Goal: Information Seeking & Learning: Check status

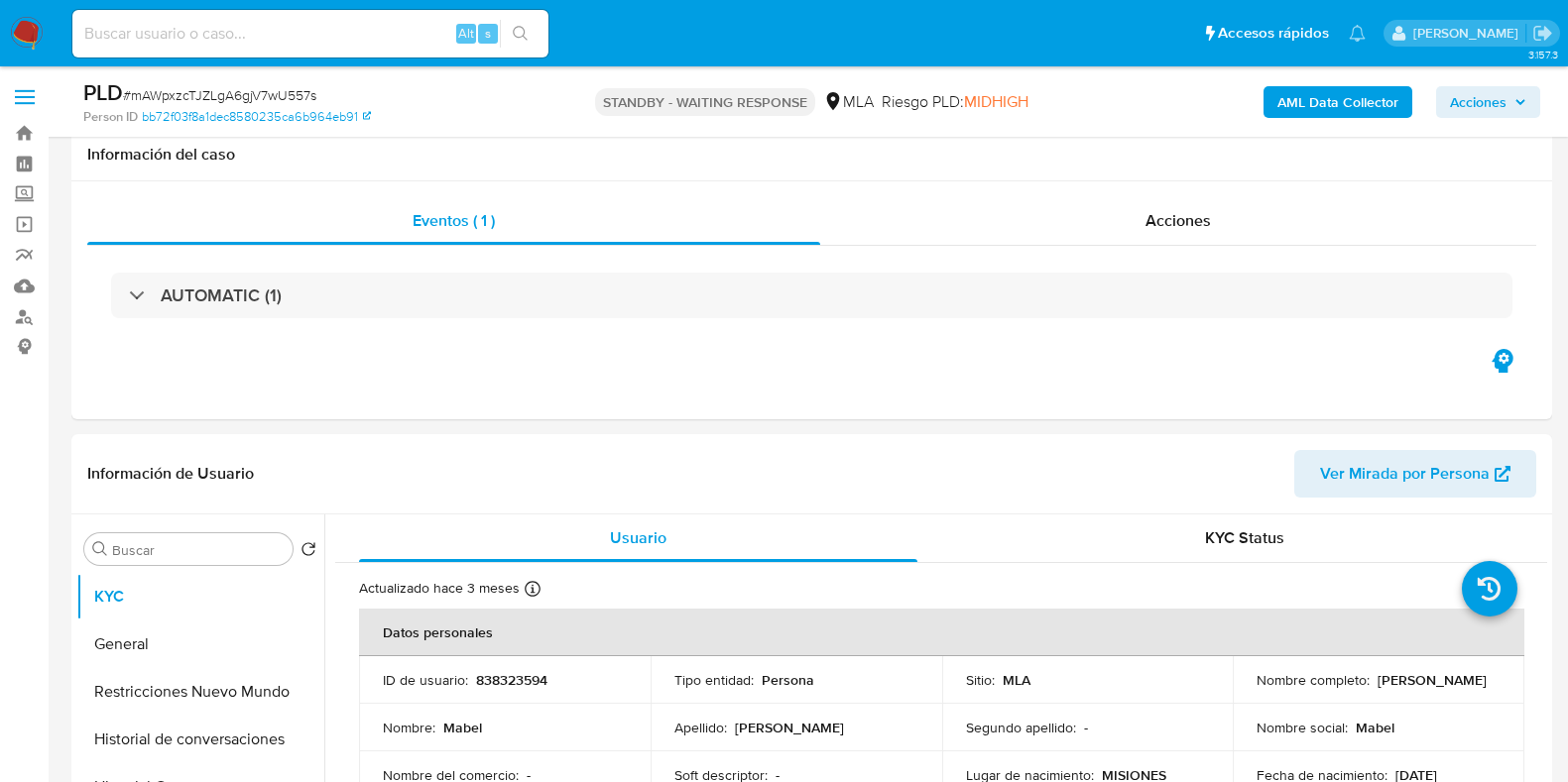
select select "10"
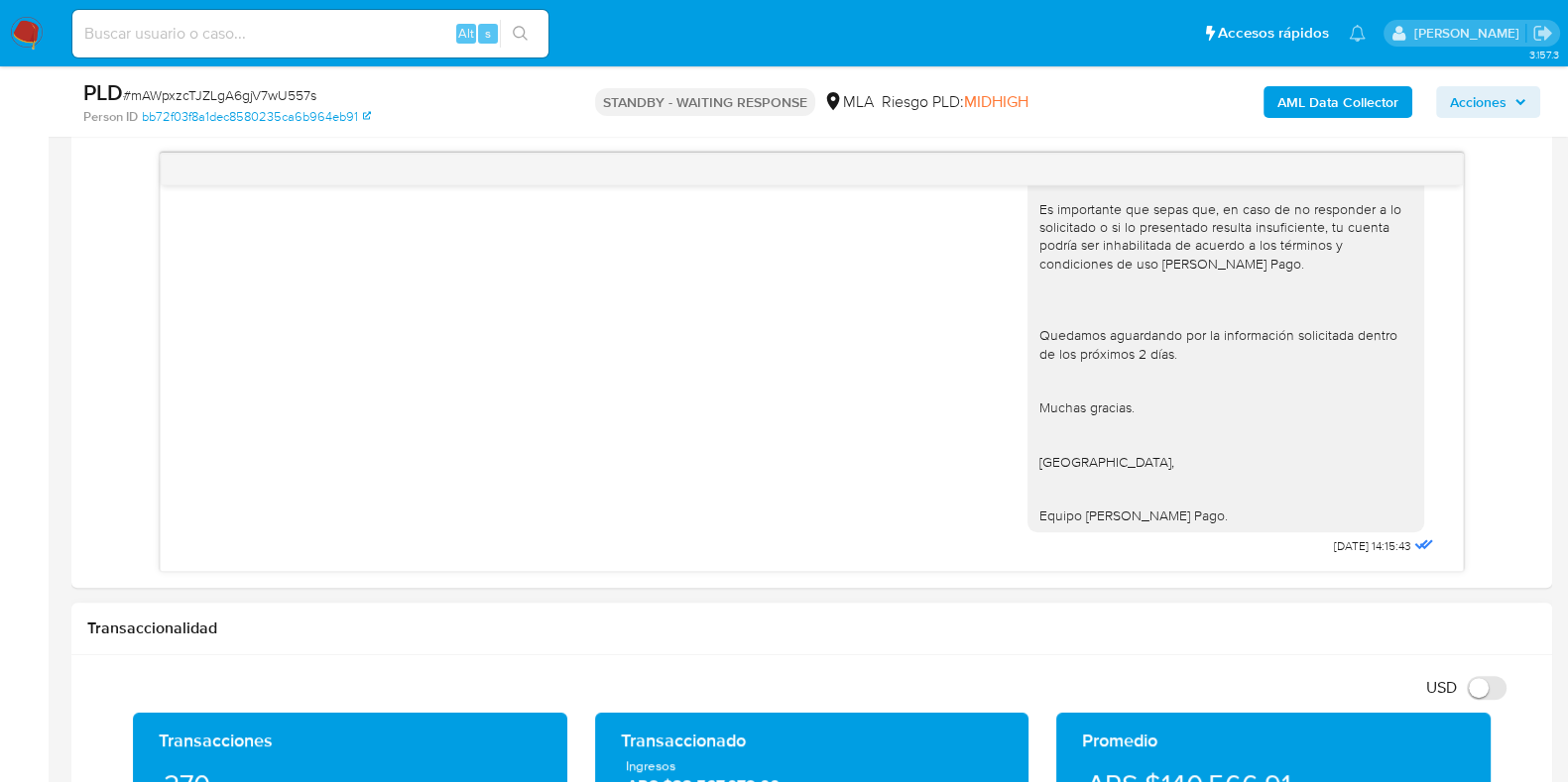
scroll to position [1240, 0]
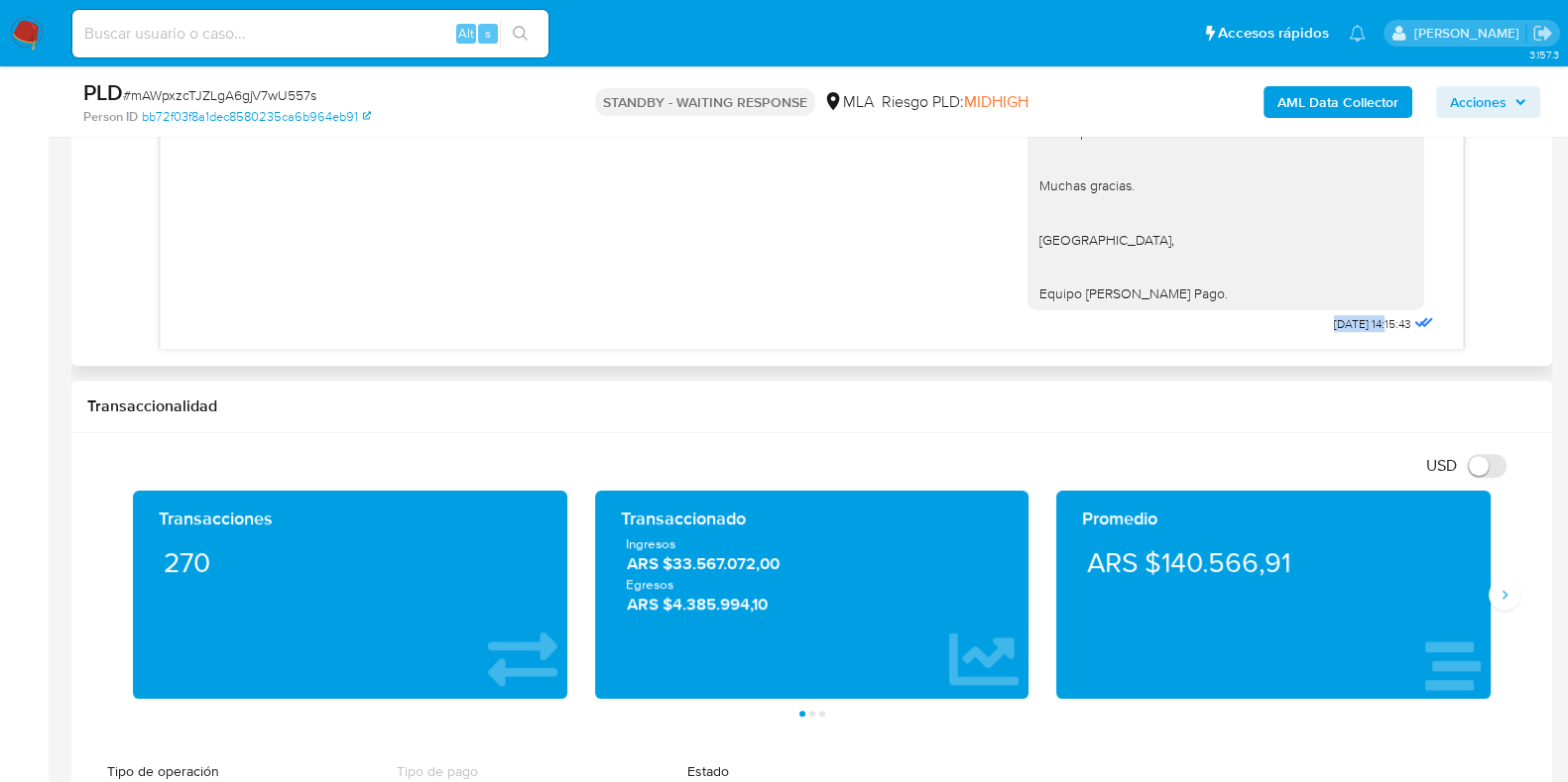
drag, startPoint x: 1285, startPoint y: 329, endPoint x: 1348, endPoint y: 324, distance: 63.2
copy span "[DATE]"
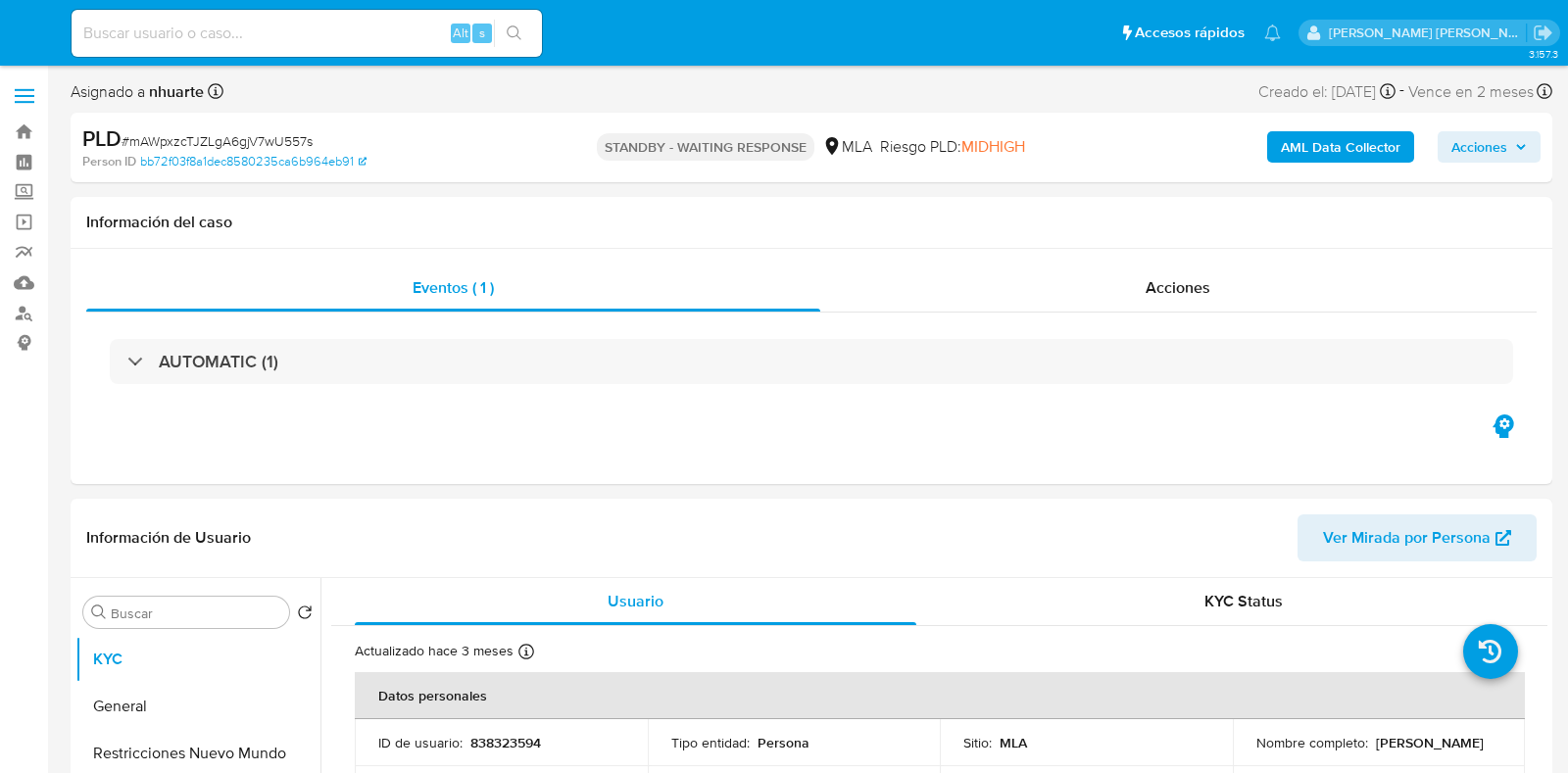
select select "10"
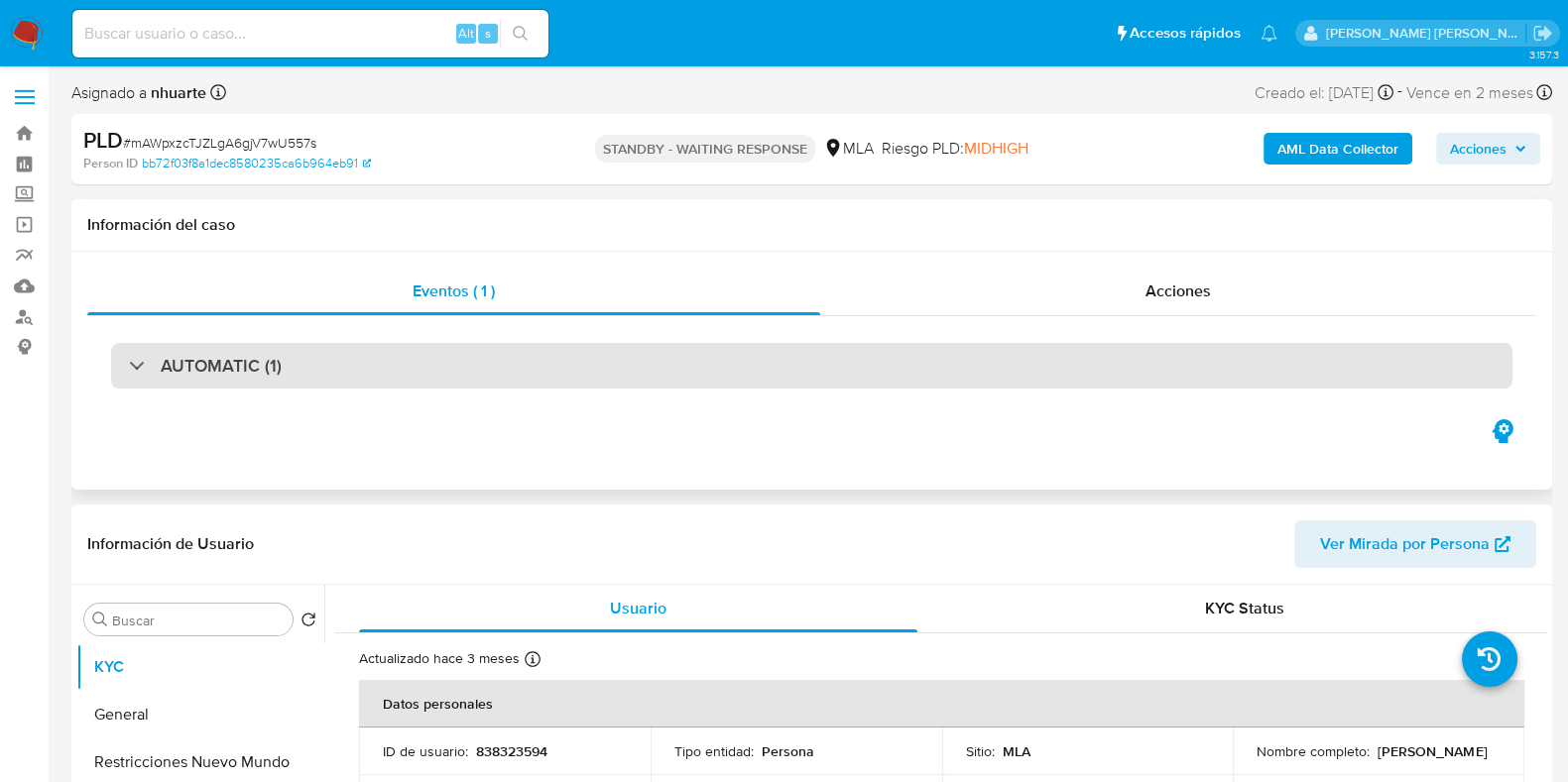
scroll to position [123, 0]
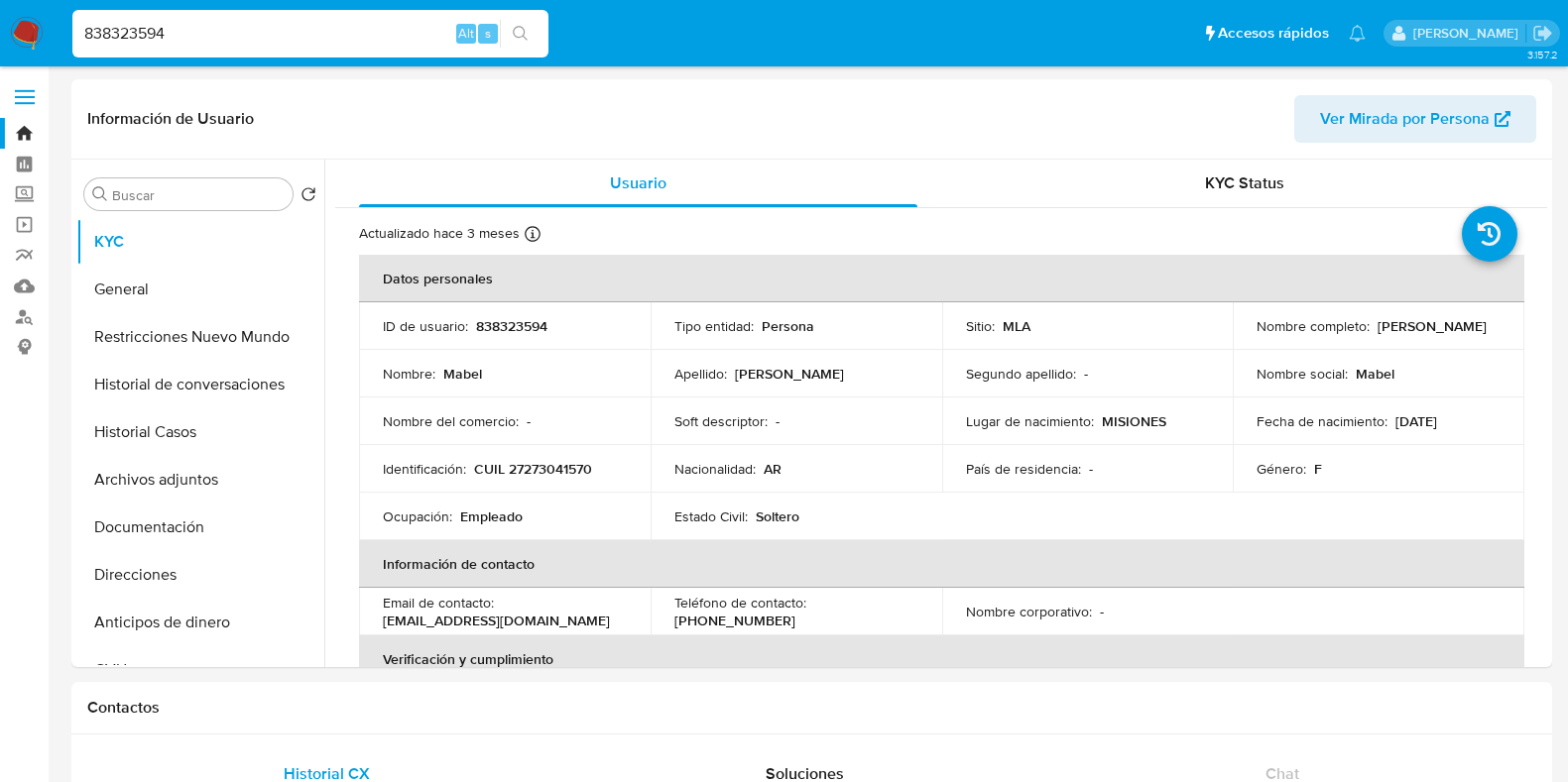
select select "10"
drag, startPoint x: 169, startPoint y: 29, endPoint x: 52, endPoint y: 20, distance: 117.3
click at [55, 22] on nav "Pausado Ver notificaciones 838323594 Alt s Accesos rápidos Presiona las siguien…" at bounding box center [784, 33] width 1568 height 67
paste input "57460600"
type input "57460600"
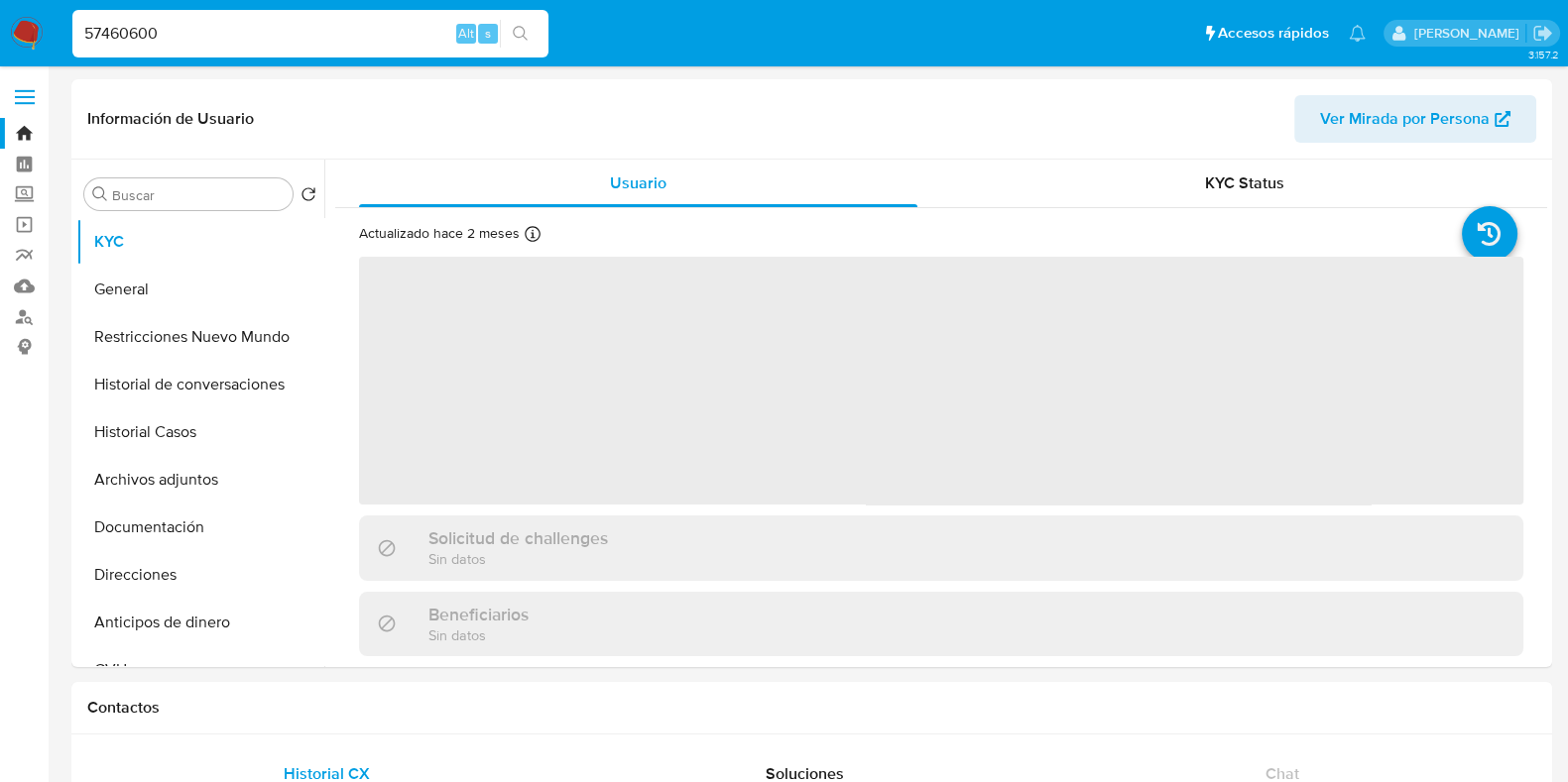
select select "10"
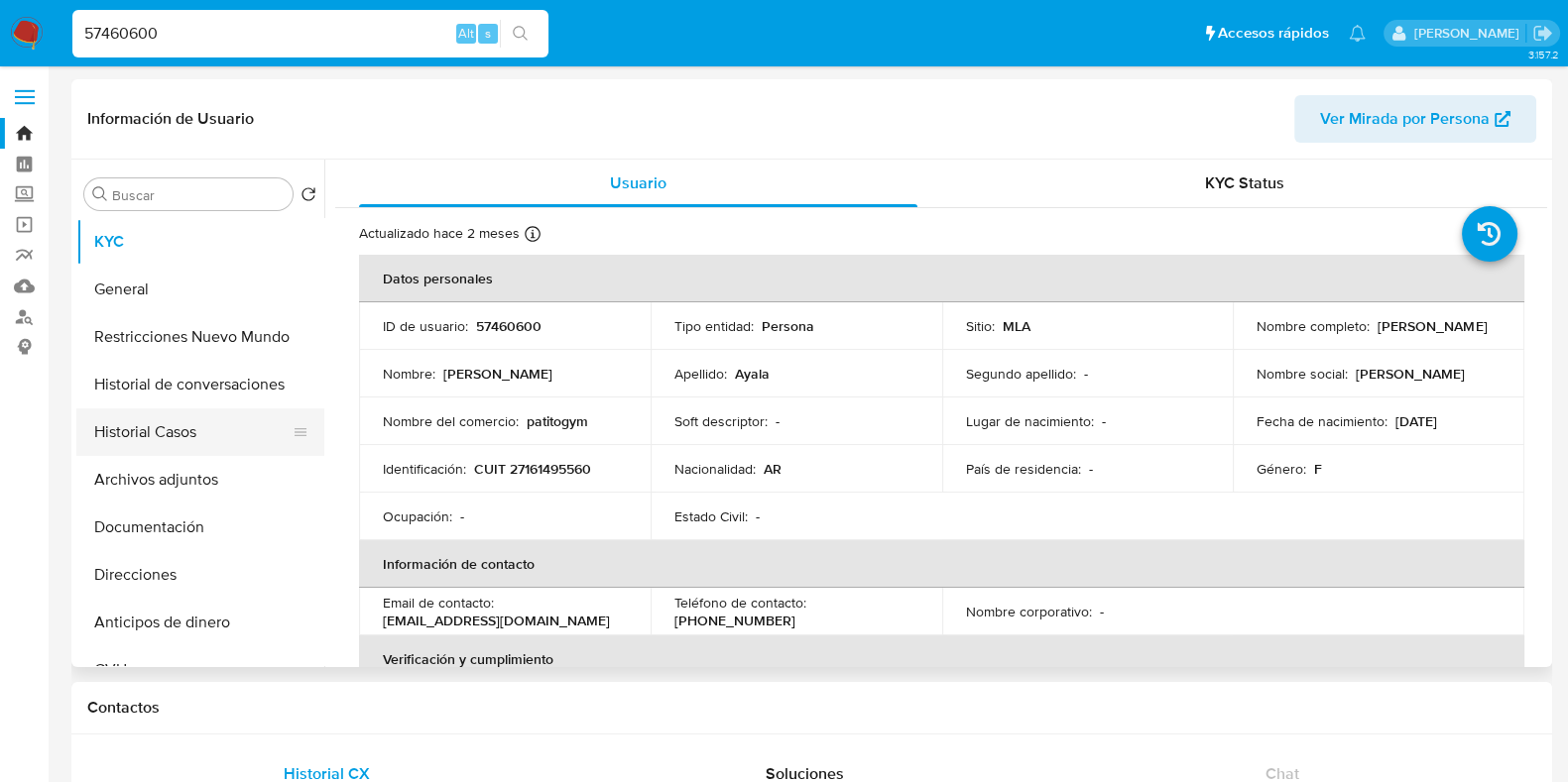
click at [186, 446] on button "Historial Casos" at bounding box center [193, 433] width 232 height 48
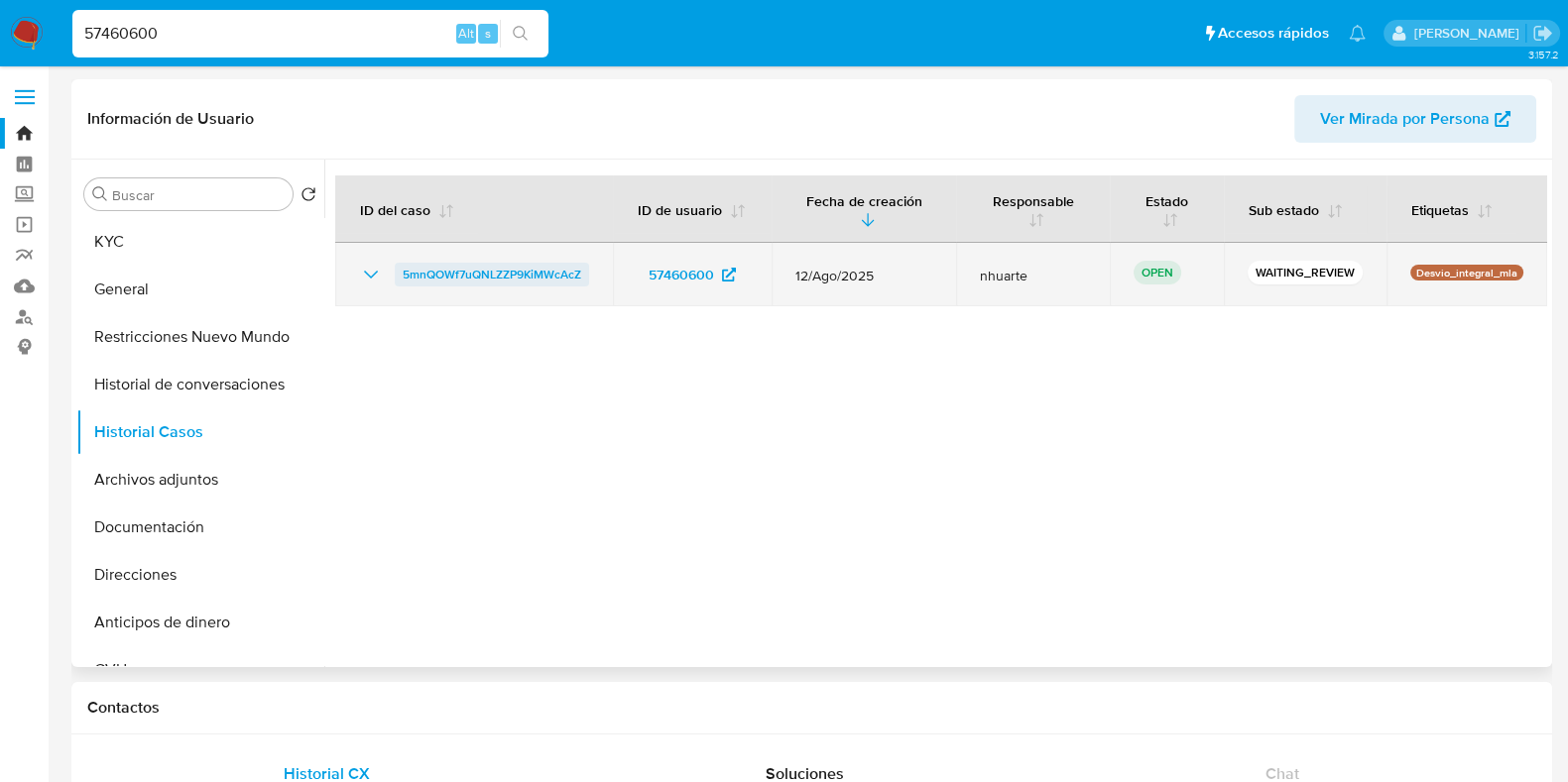
click at [440, 274] on span "5mnQOWf7uQNLZZP9KiMWcAcZ" at bounding box center [492, 274] width 179 height 24
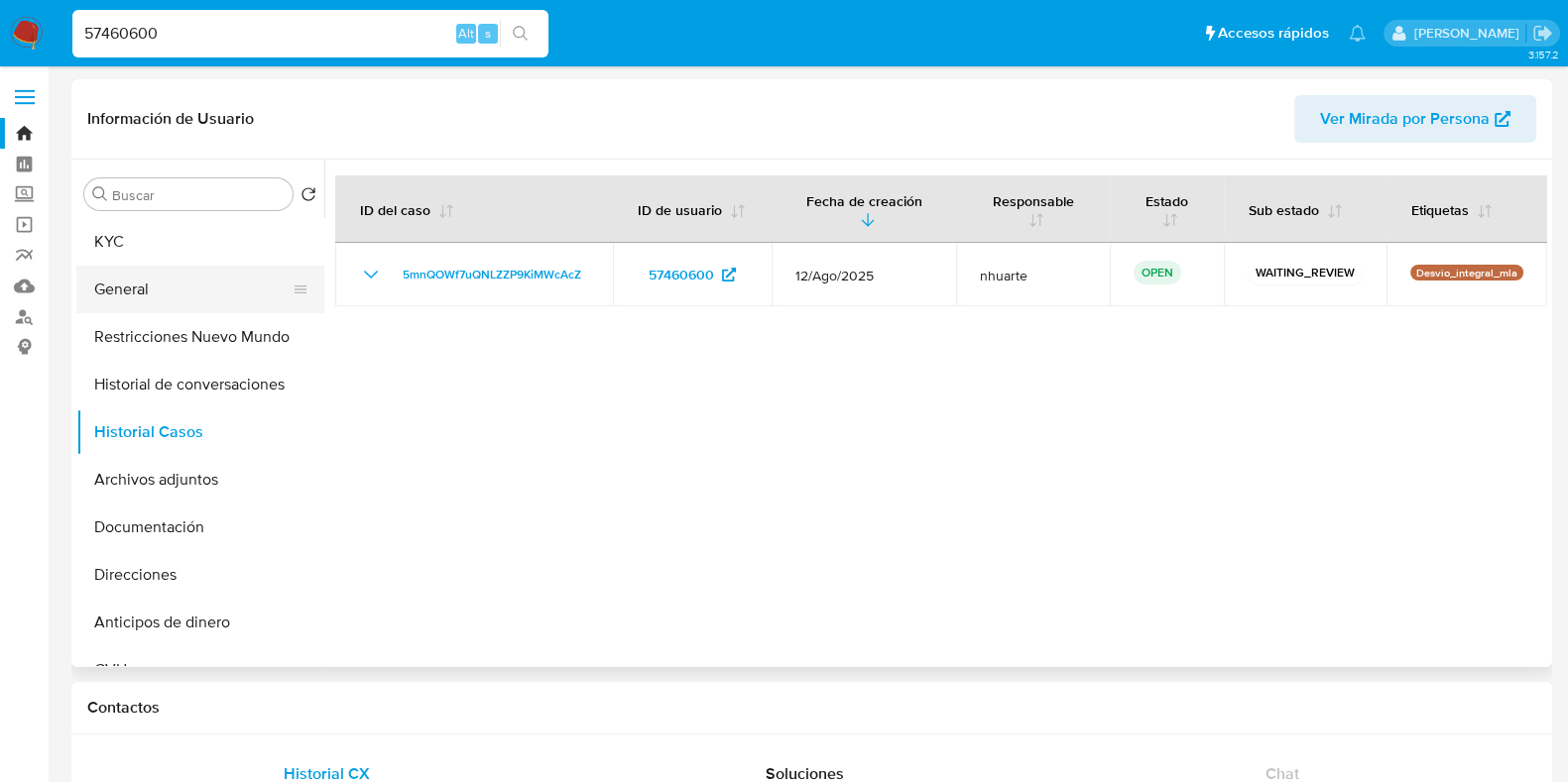
click at [164, 303] on button "General" at bounding box center [193, 289] width 232 height 48
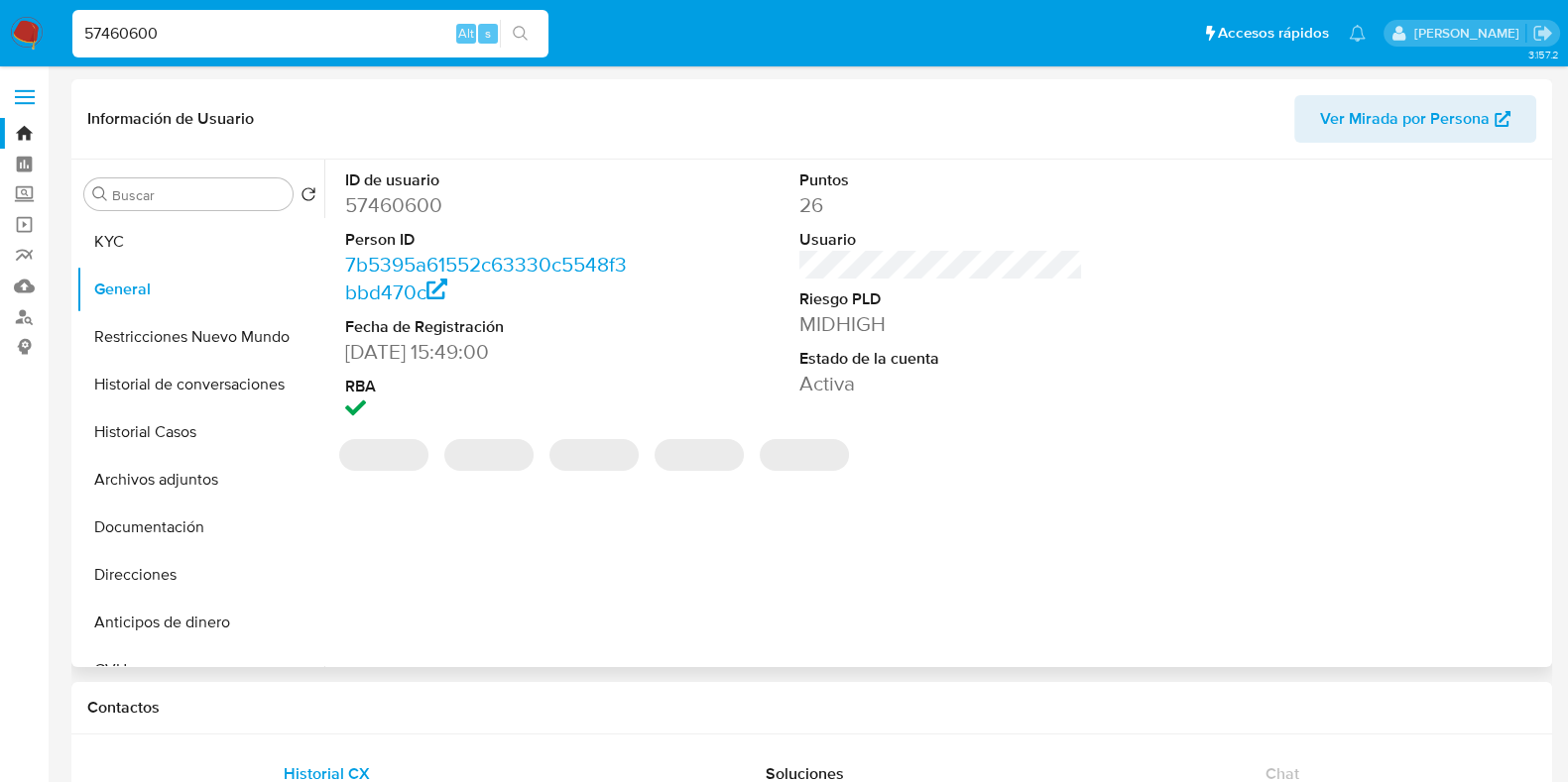
click at [416, 204] on dd "57460600" at bounding box center [487, 205] width 283 height 28
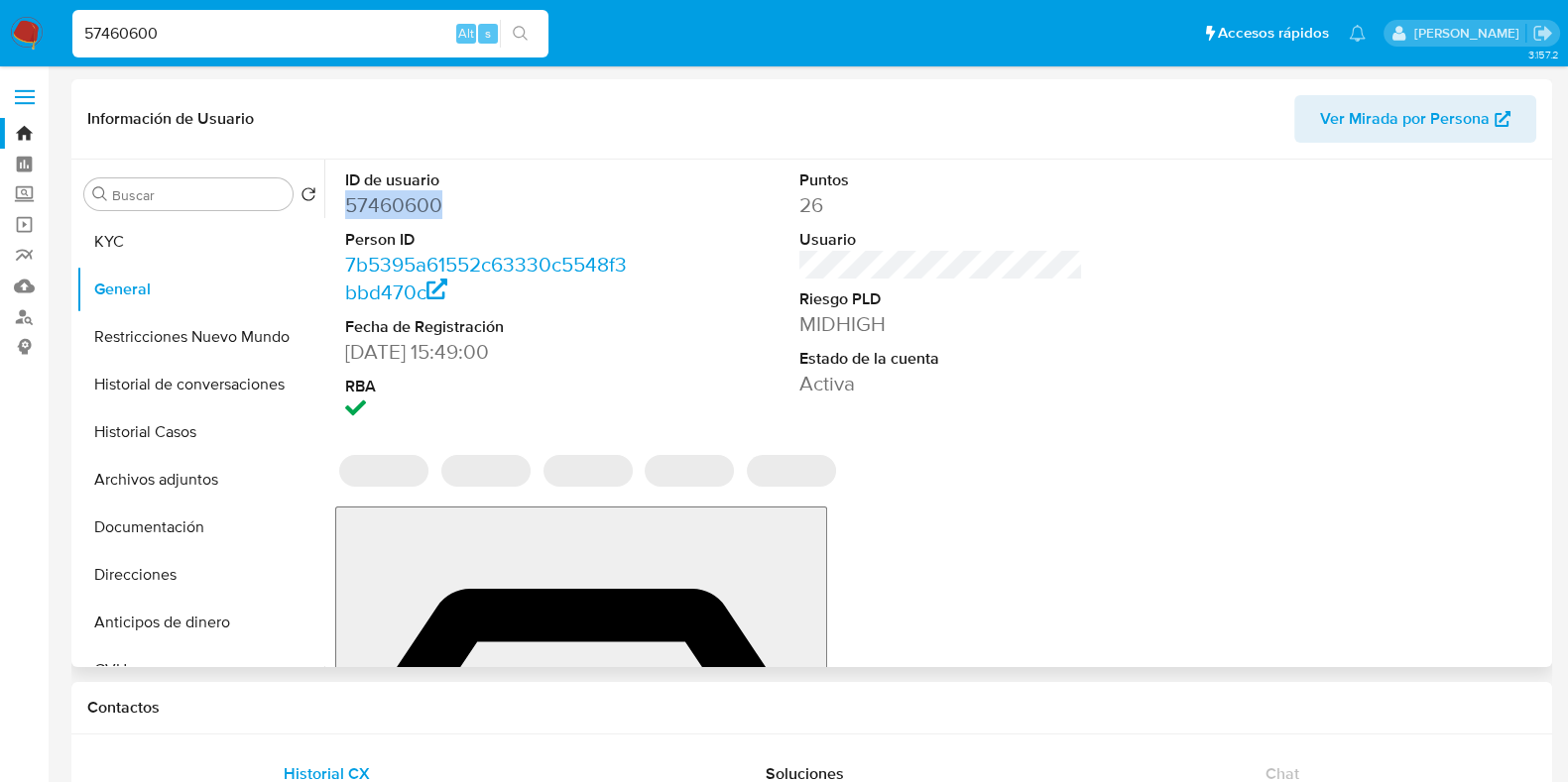
copy dd "57460600"
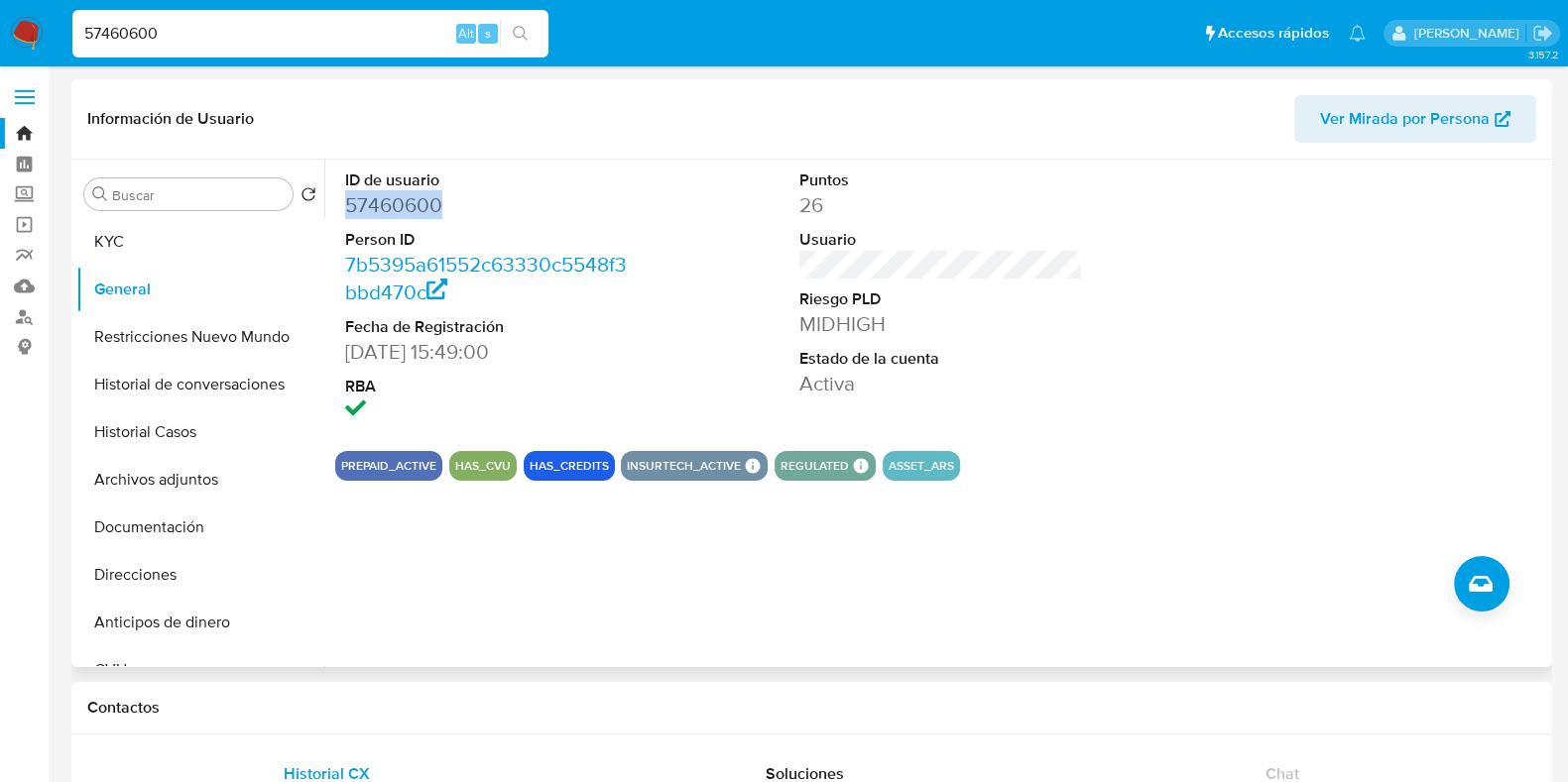
copy dd "57460600"
click at [199, 235] on button "KYC" at bounding box center [193, 242] width 232 height 48
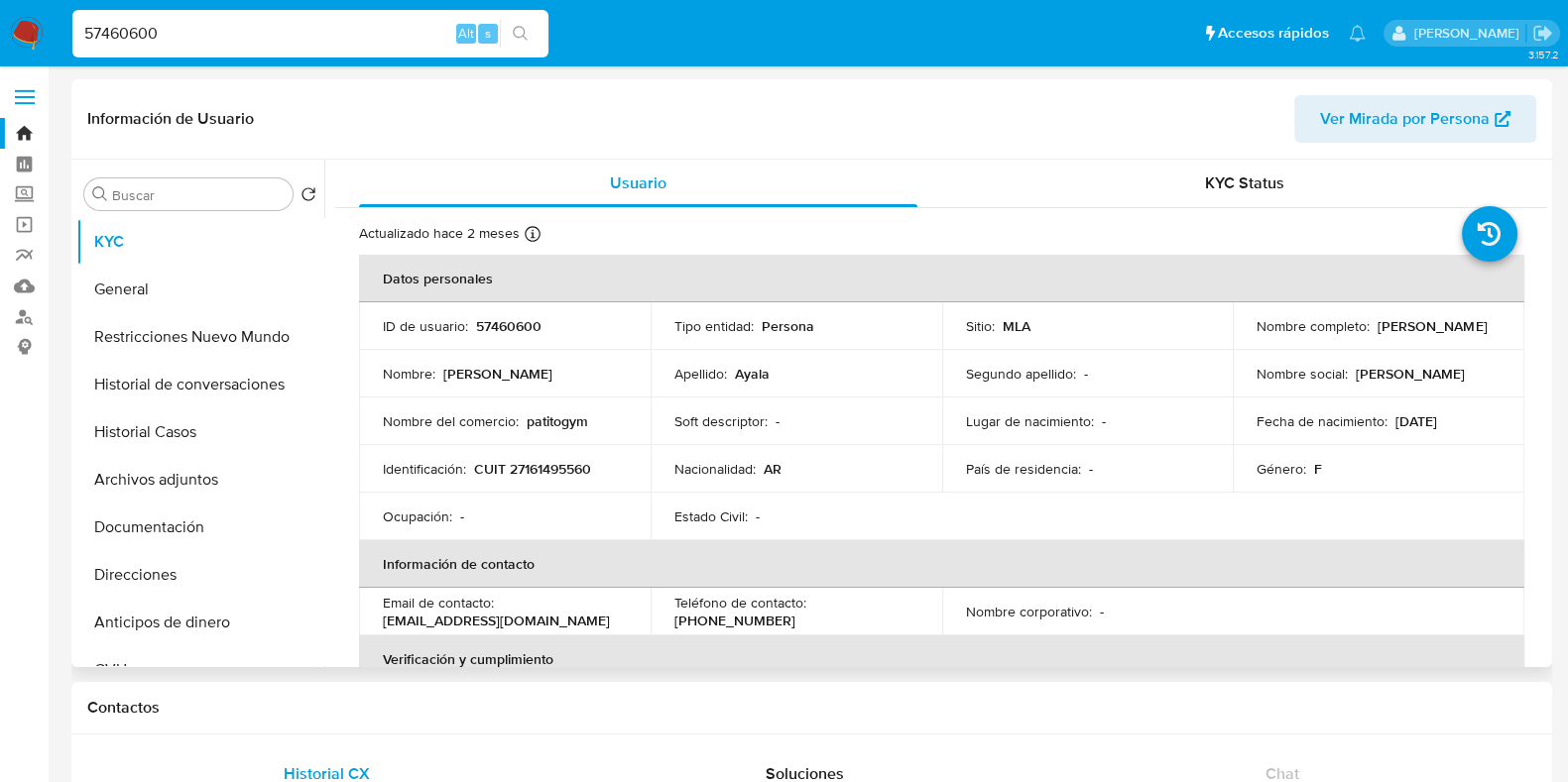
click at [571, 464] on p "CUIT 27161495560" at bounding box center [532, 469] width 117 height 18
copy p "27161495560"
click at [213, 497] on button "Archivos adjuntos" at bounding box center [193, 480] width 232 height 48
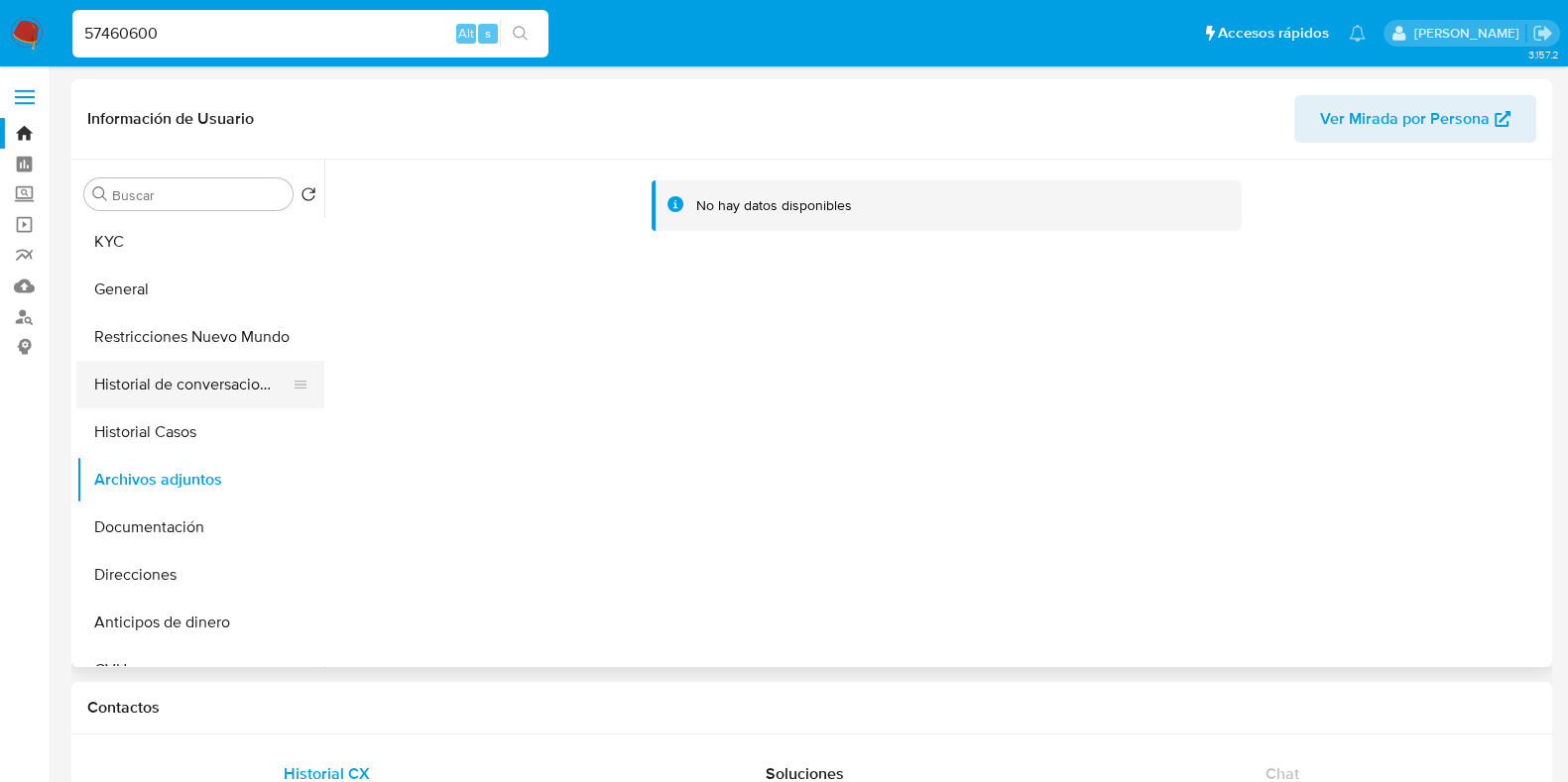
click at [172, 403] on button "Historial de conversaciones" at bounding box center [193, 385] width 232 height 48
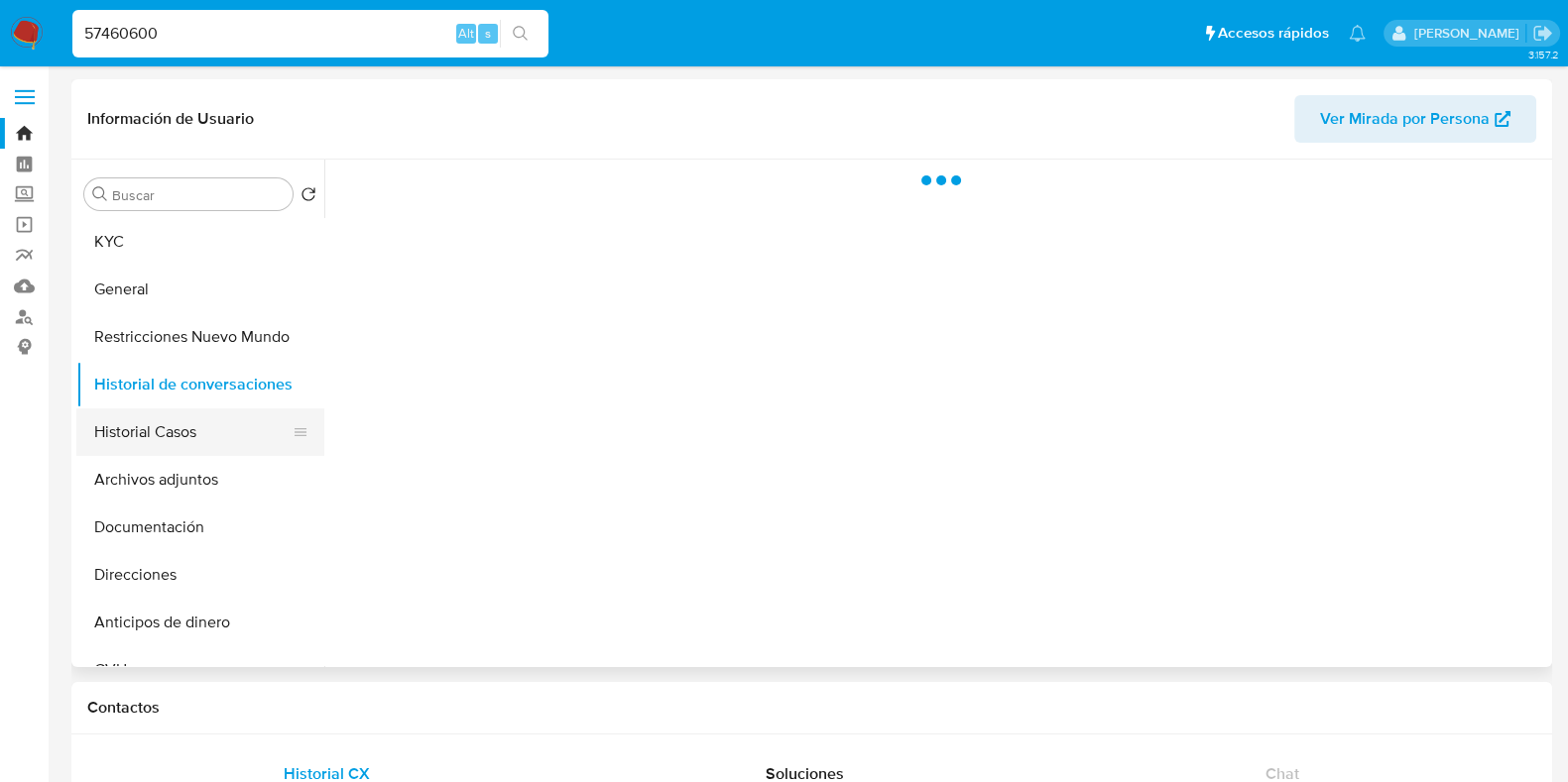
click at [172, 431] on button "Historial Casos" at bounding box center [193, 433] width 232 height 48
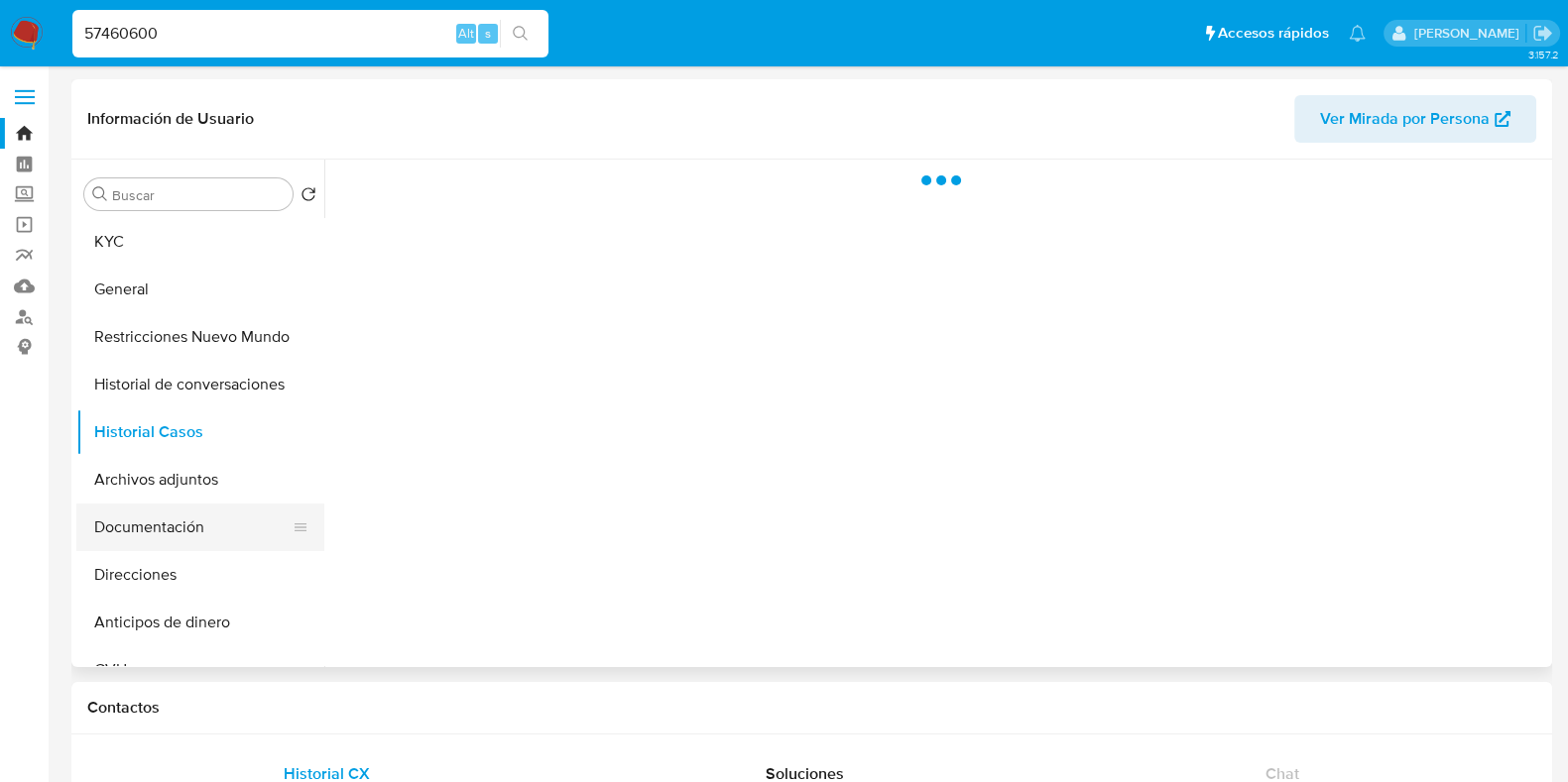
click at [174, 531] on button "Documentación" at bounding box center [193, 528] width 232 height 48
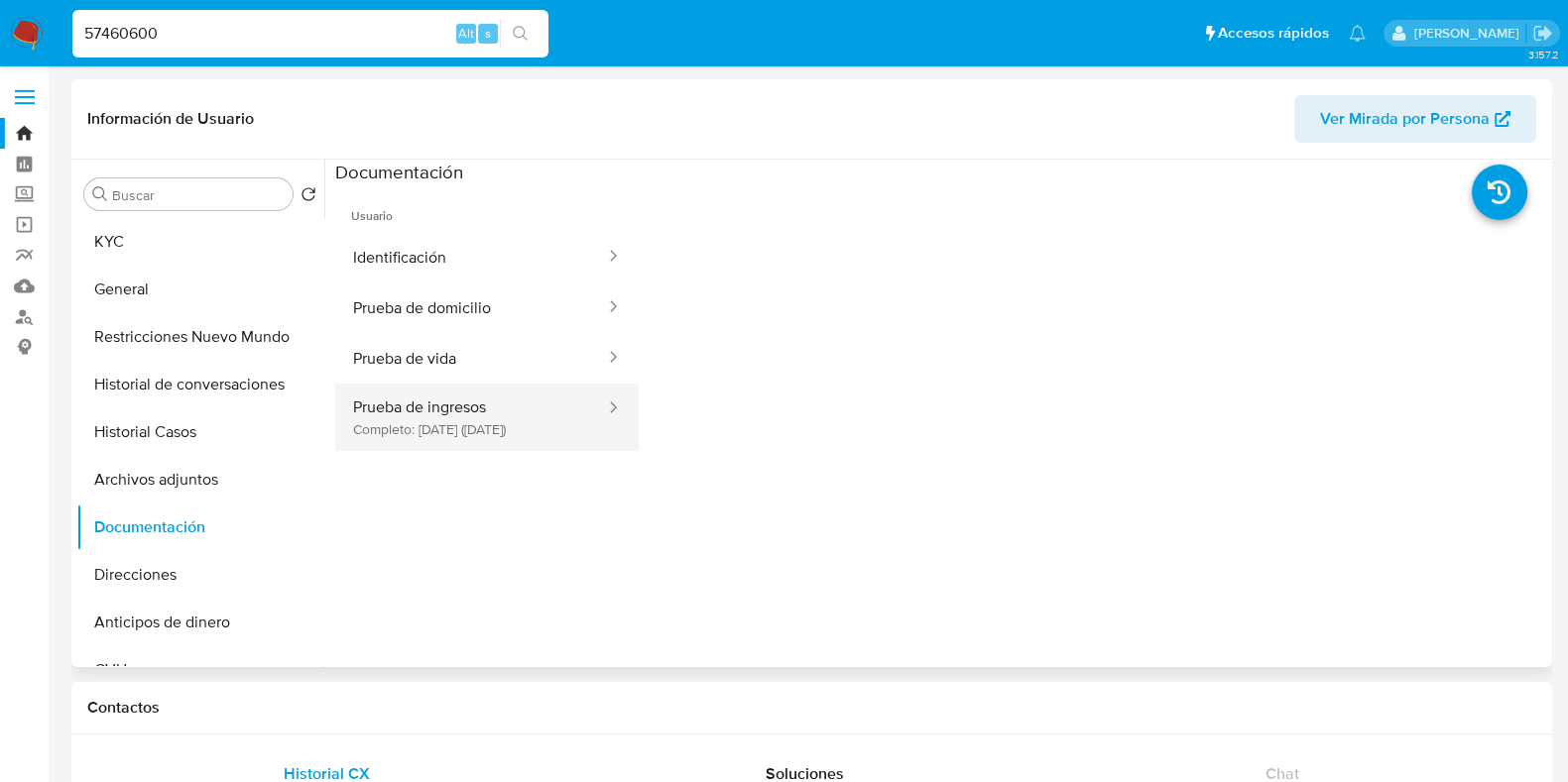
click at [441, 451] on button "Prueba de ingresos Completo: 11/10/2024 (hace un año)" at bounding box center [471, 418] width 271 height 68
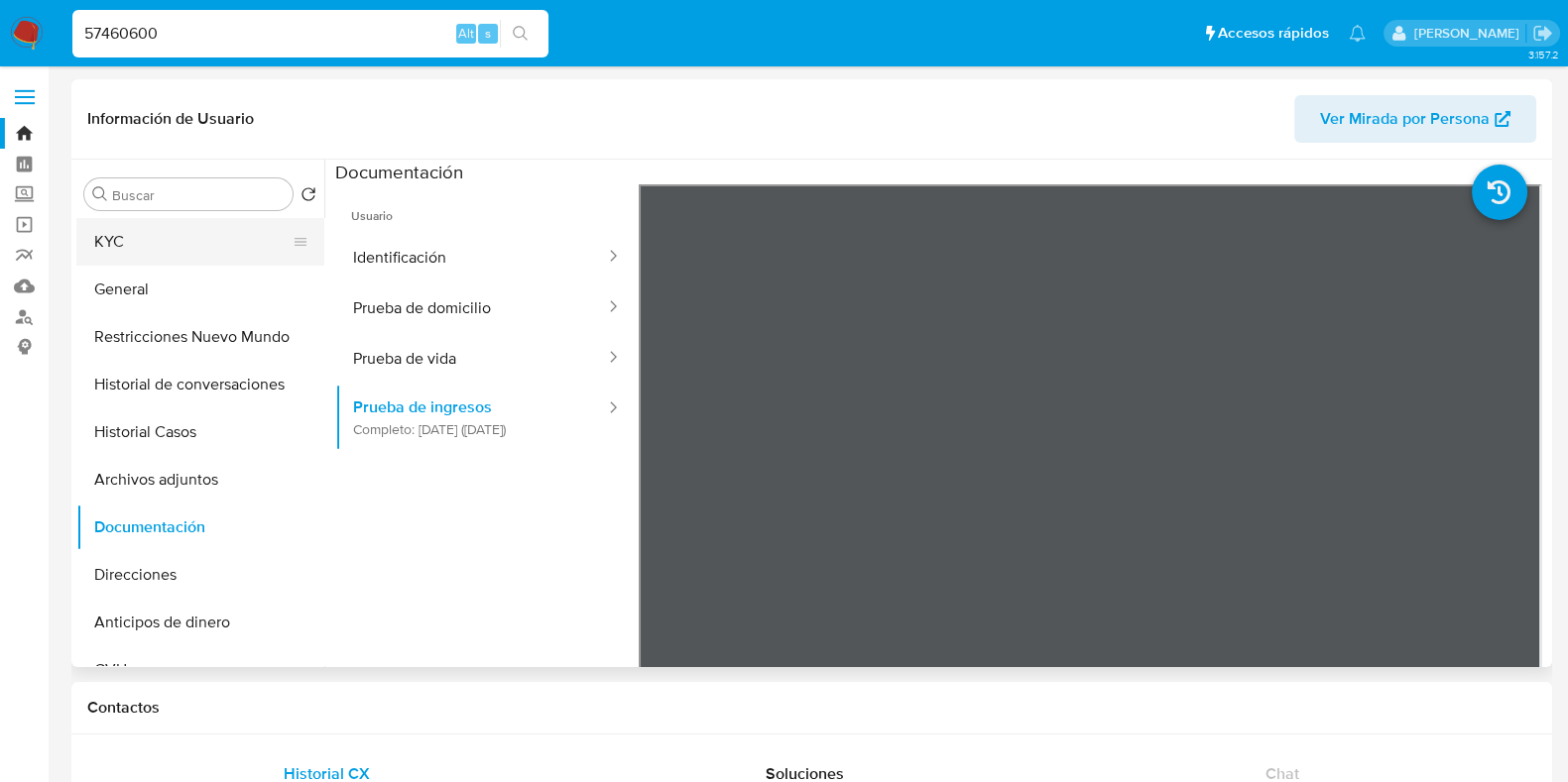
click at [157, 249] on button "KYC" at bounding box center [193, 242] width 232 height 48
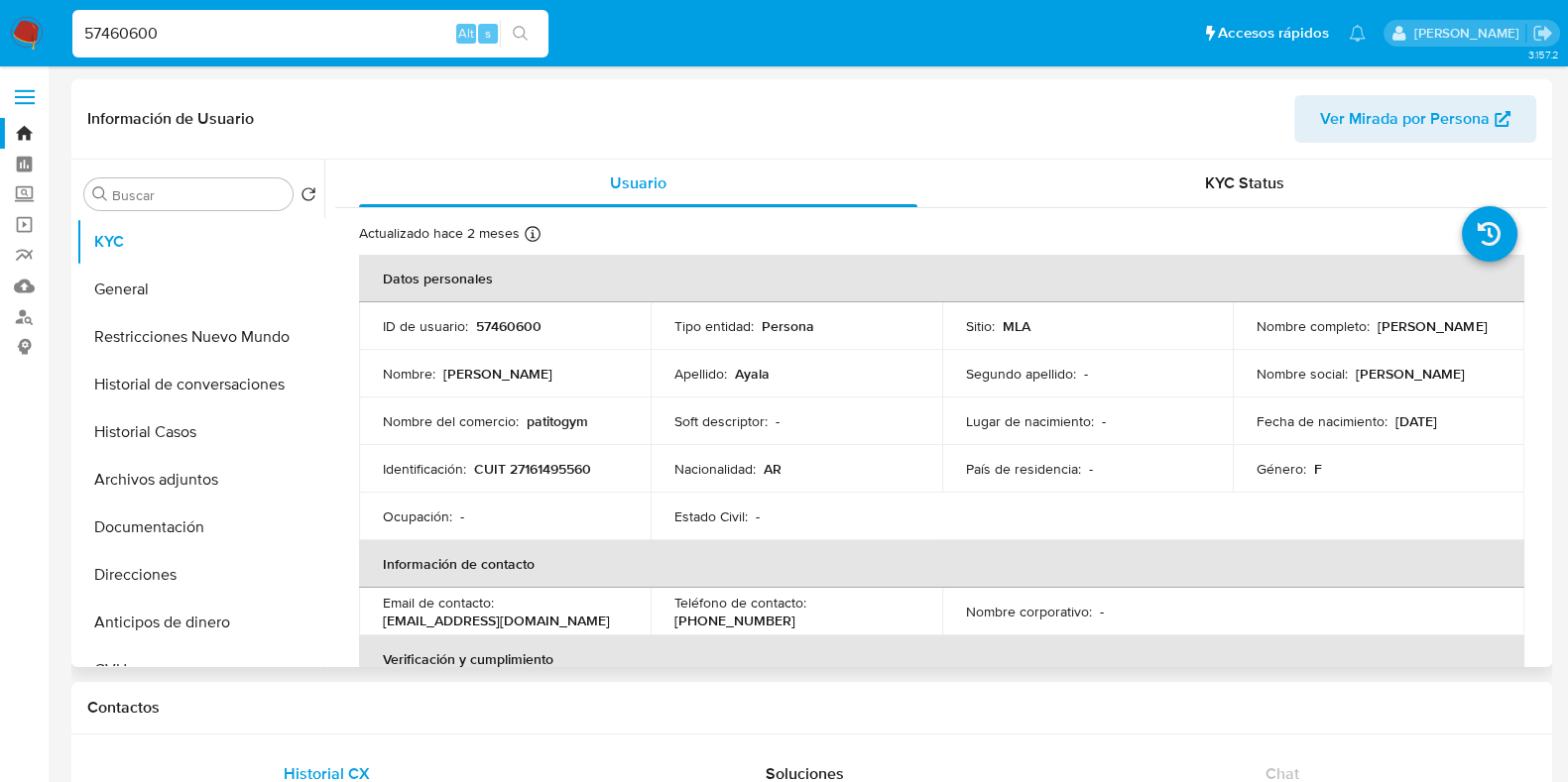
click at [565, 463] on p "CUIT 27161495560" at bounding box center [532, 469] width 117 height 18
copy p "27161495560"
click at [150, 524] on button "Documentación" at bounding box center [200, 528] width 248 height 48
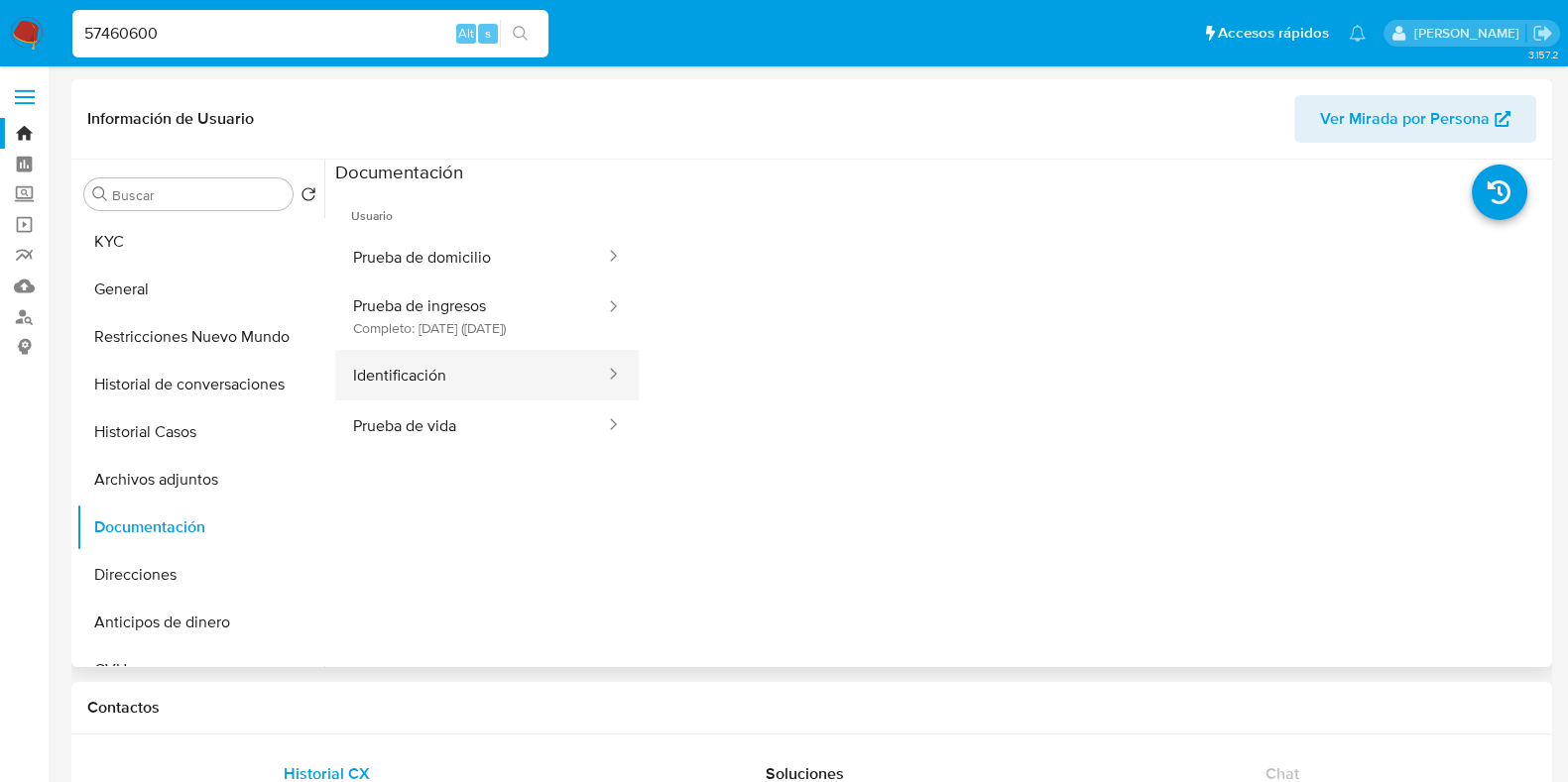
click at [436, 382] on button "Identificación" at bounding box center [471, 375] width 271 height 51
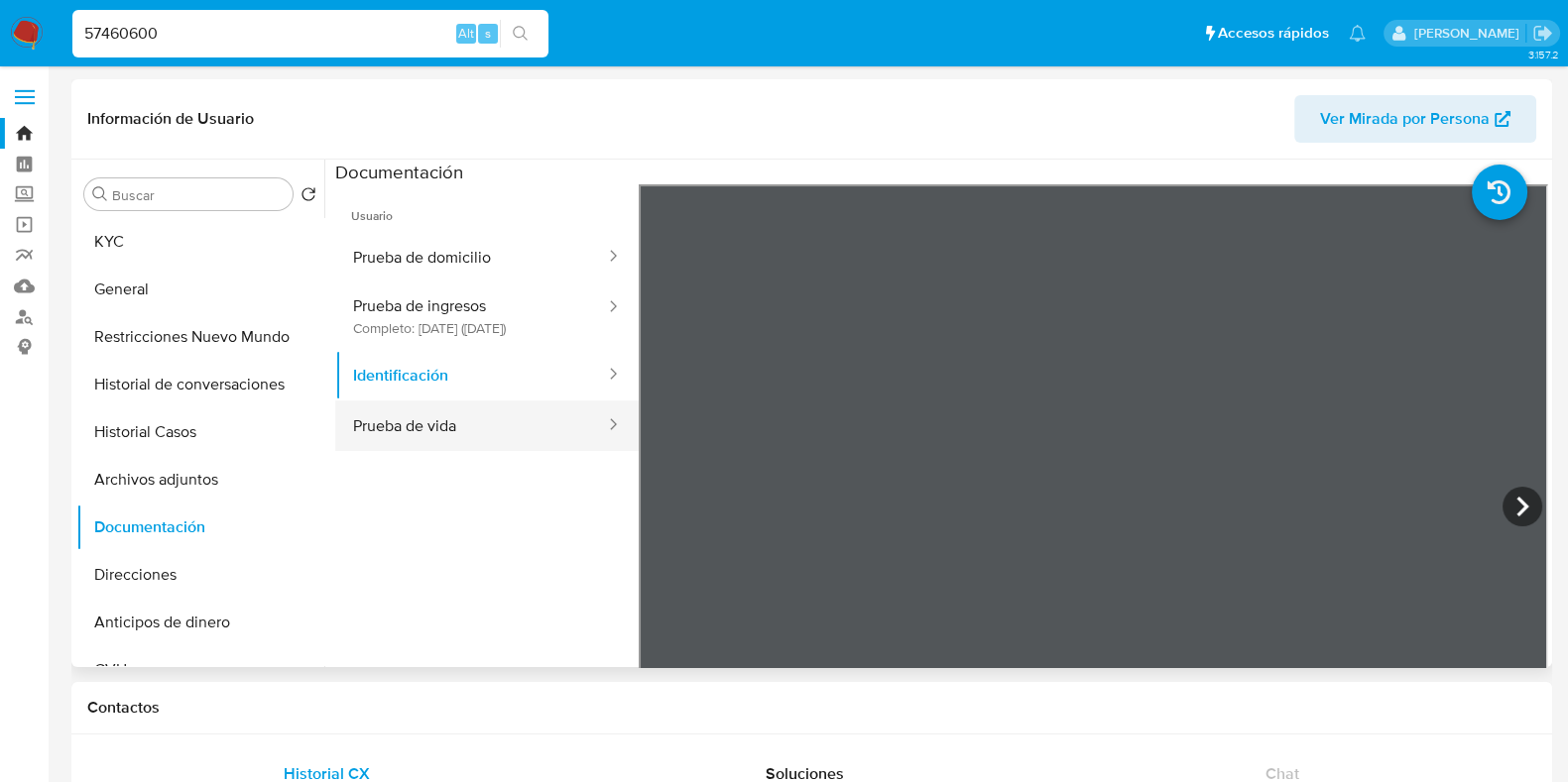
click at [493, 445] on button "Prueba de vida" at bounding box center [471, 426] width 271 height 51
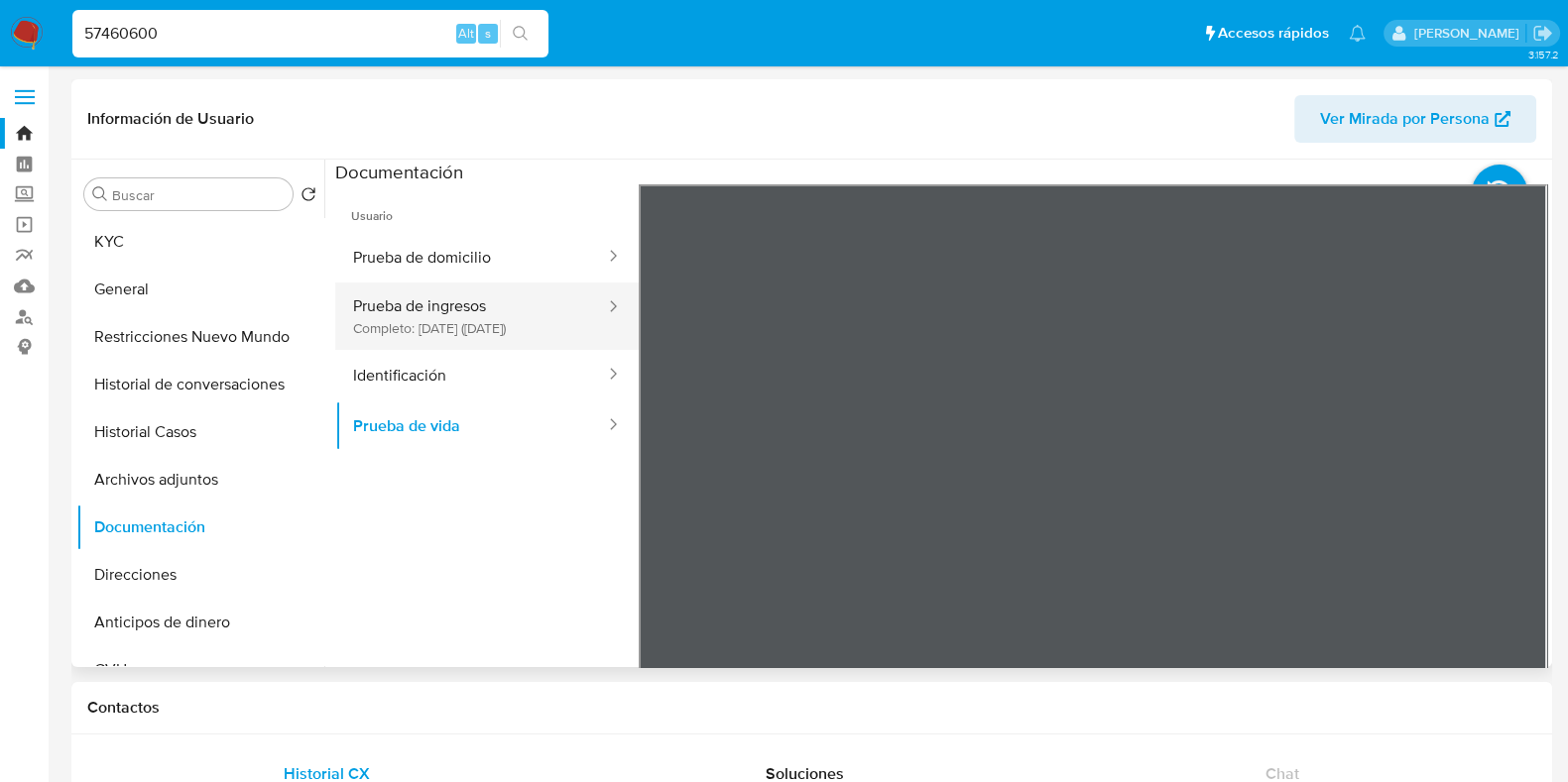
click at [496, 320] on button "Prueba de ingresos Completo: 11/10/2024 (hace un año)" at bounding box center [471, 316] width 271 height 68
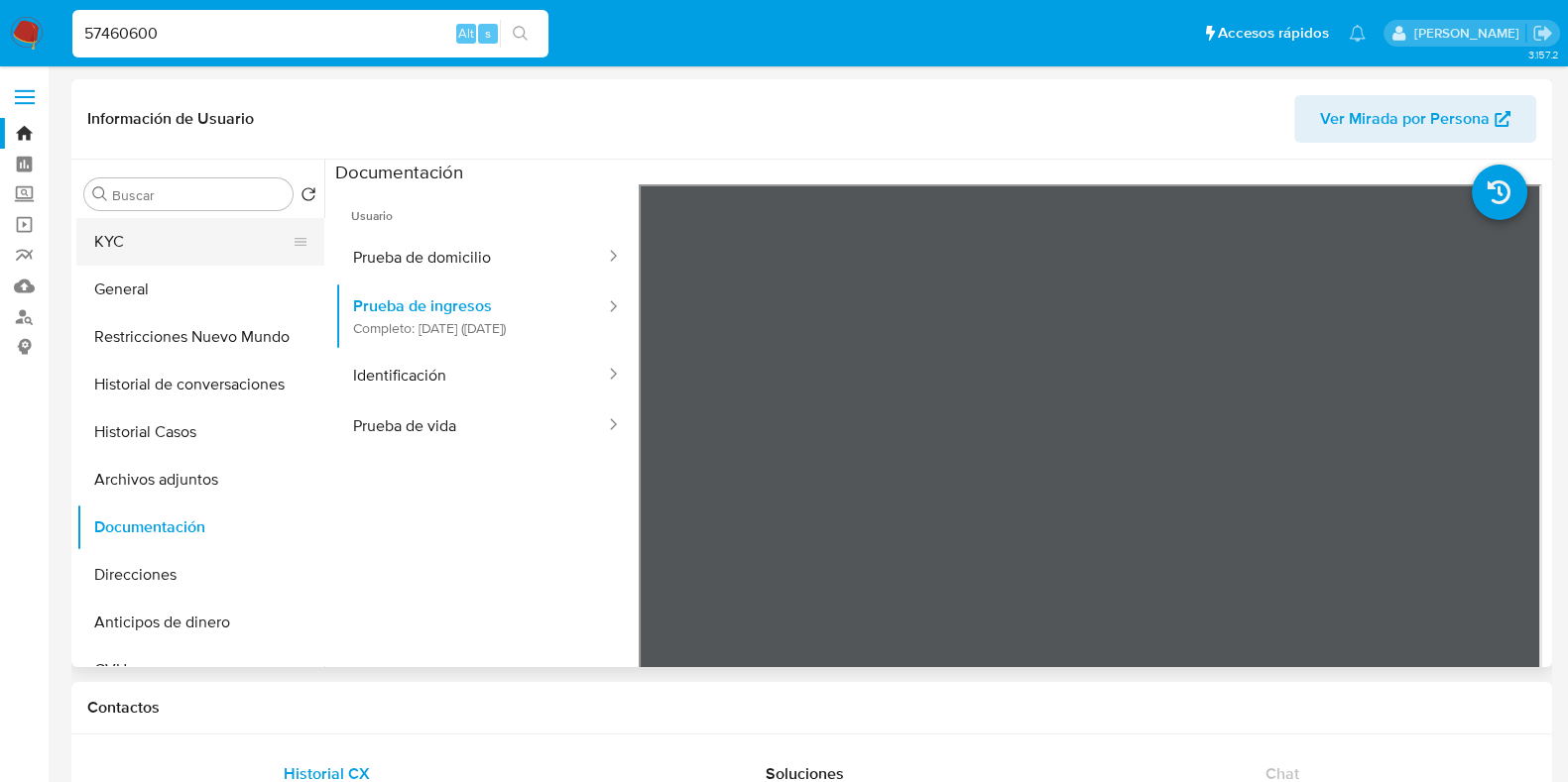
click at [207, 240] on button "KYC" at bounding box center [193, 242] width 232 height 48
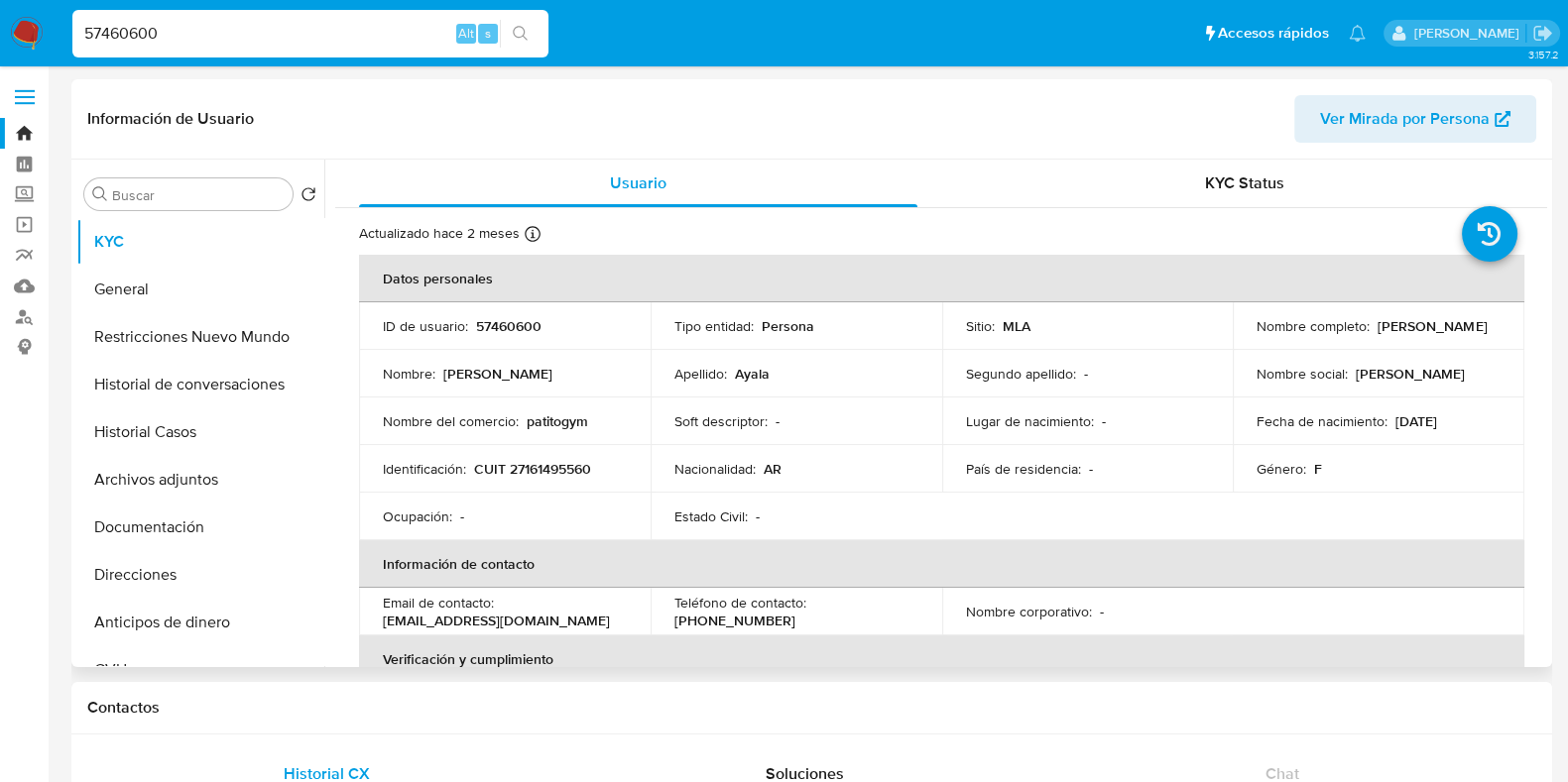
click at [545, 468] on p "CUIT 27161495560" at bounding box center [532, 469] width 117 height 18
copy p "27161495560"
drag, startPoint x: 180, startPoint y: 37, endPoint x: 59, endPoint y: 25, distance: 121.6
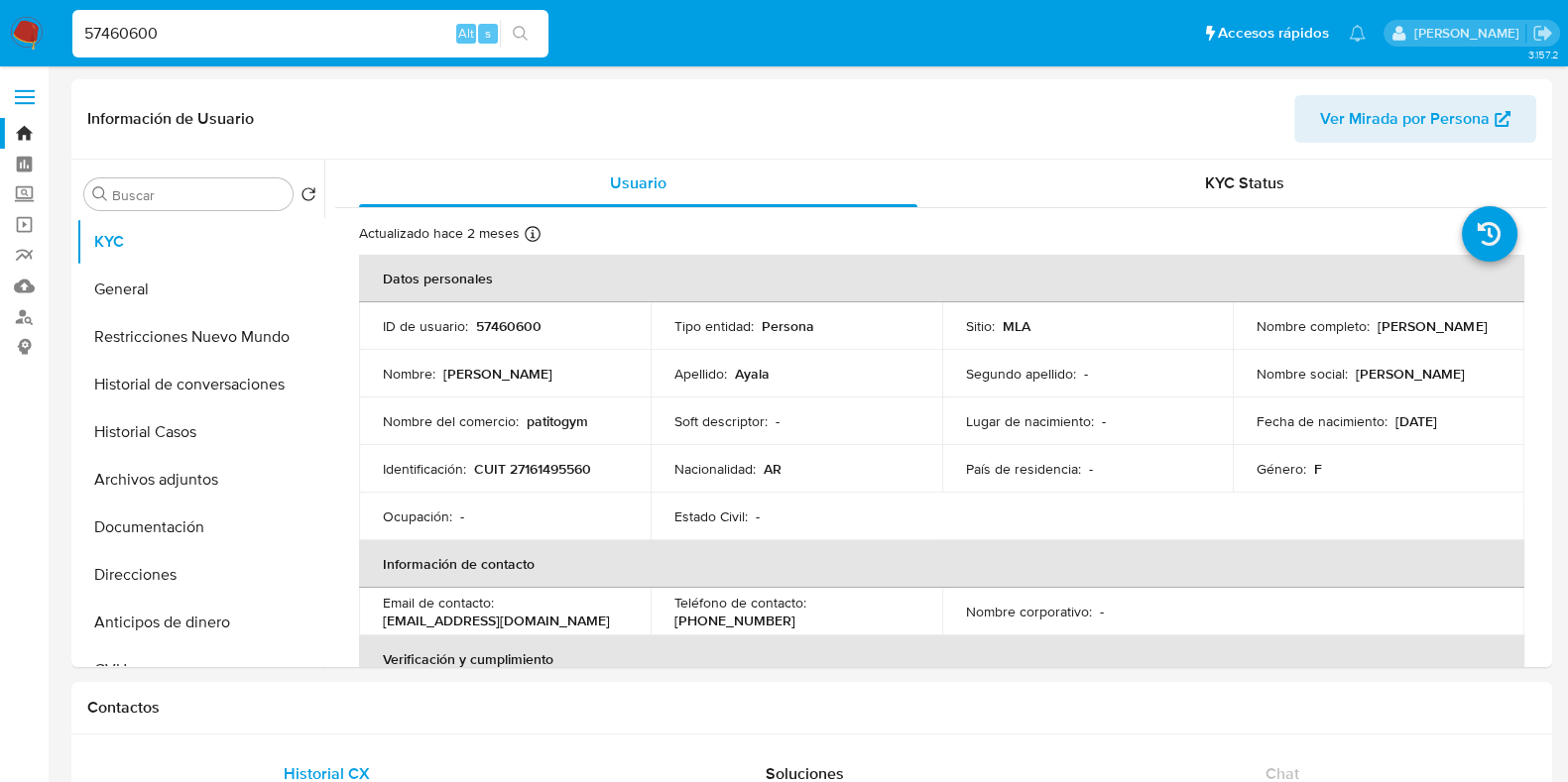
click at [60, 26] on nav "Pausado Ver notificaciones 57460600 Alt s Accesos rápidos Presiona las siguient…" at bounding box center [784, 33] width 1568 height 67
paste input "164719496"
type input "164719496"
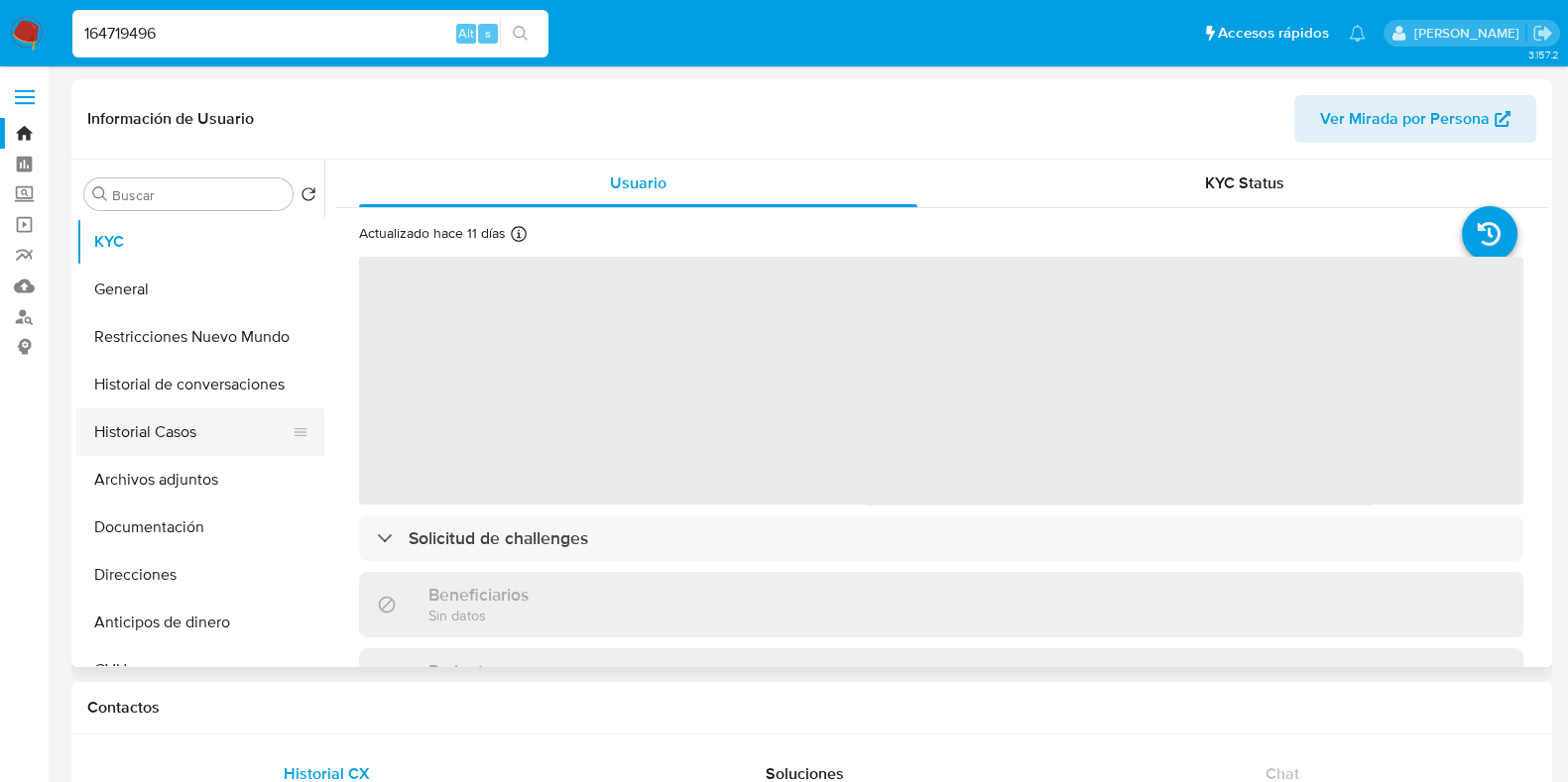
click at [236, 431] on button "Historial Casos" at bounding box center [193, 433] width 232 height 48
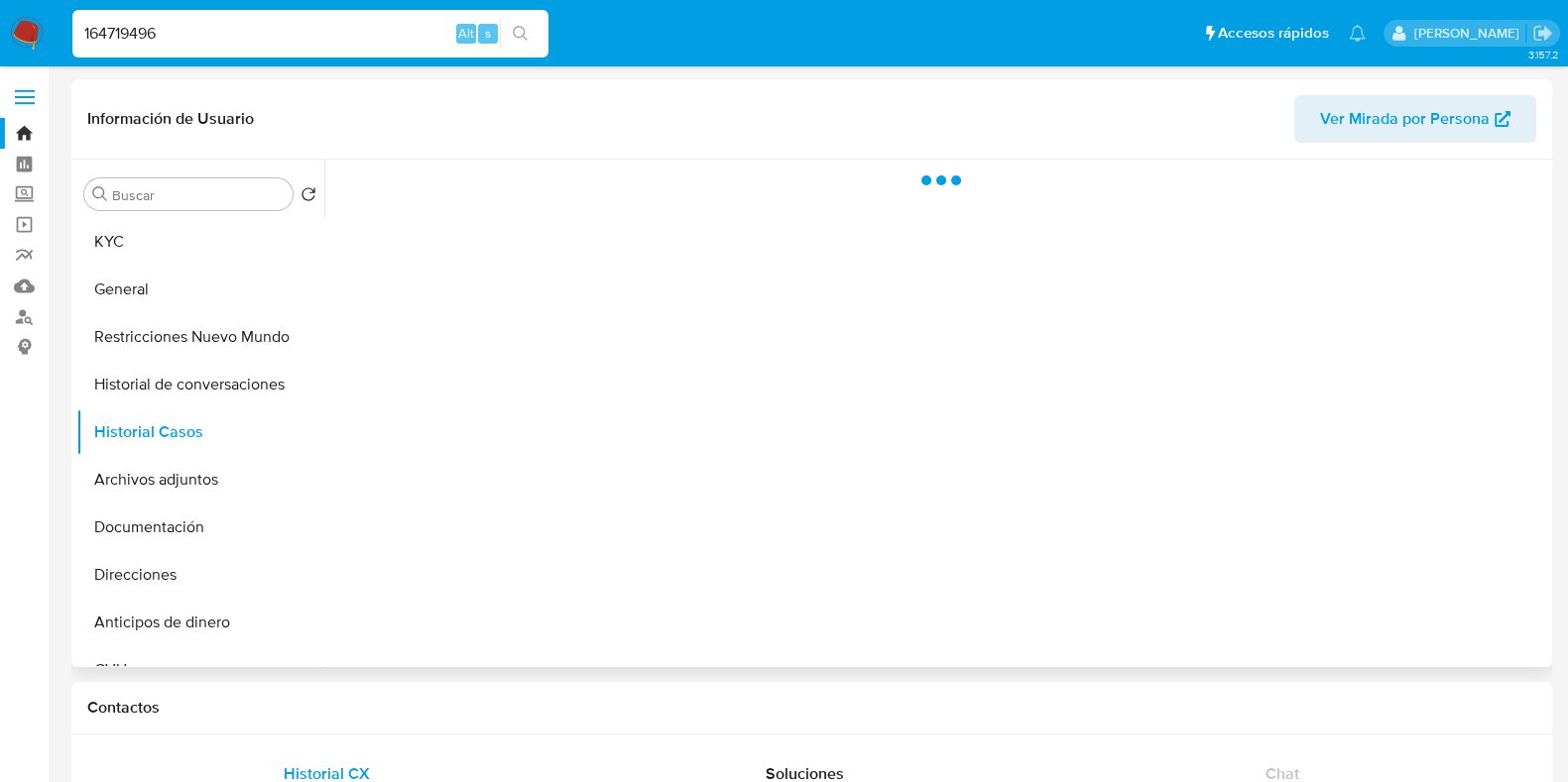
select select "10"
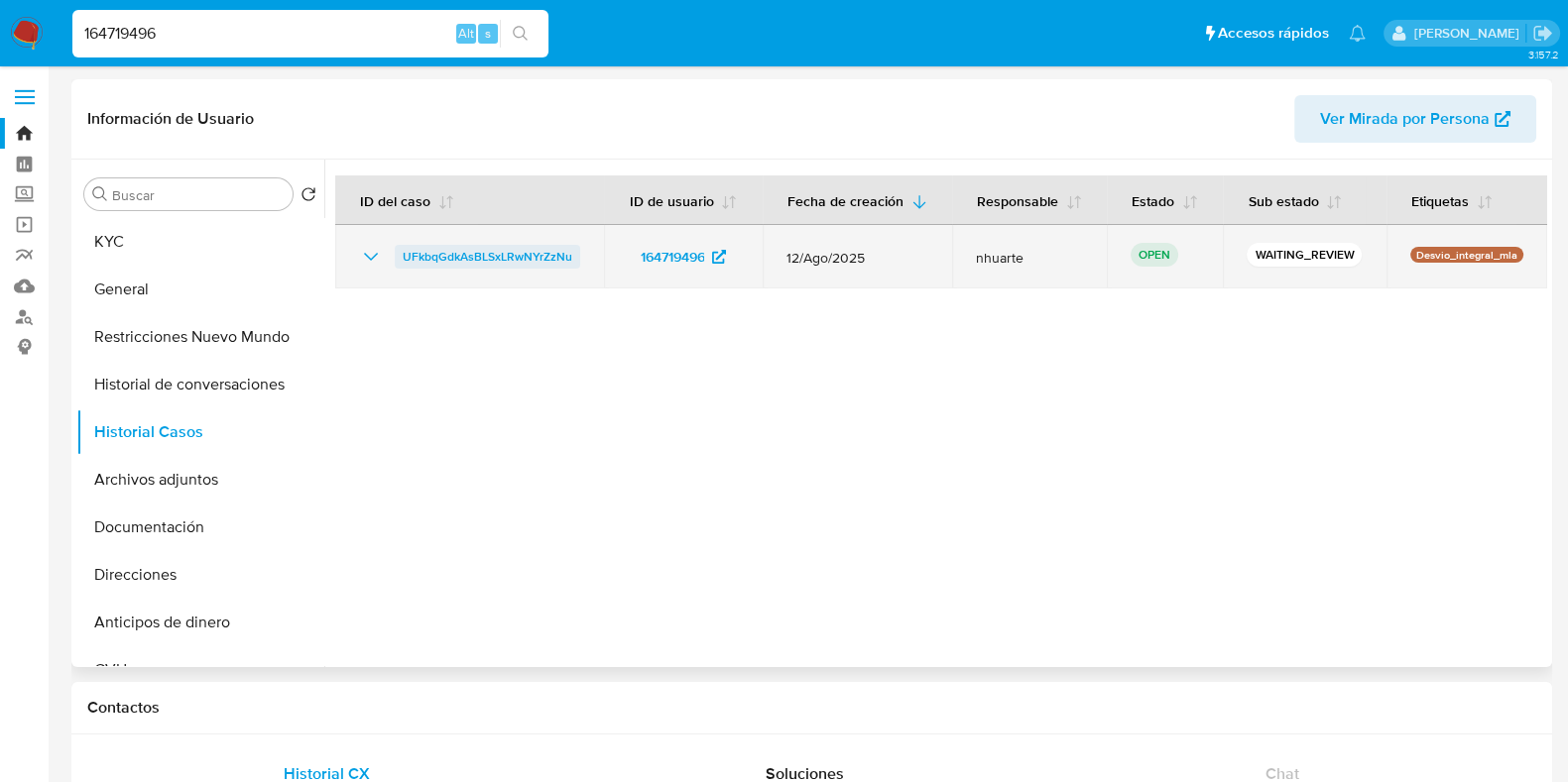
click at [534, 250] on span "UFkbqGdkAsBLSxLRwNYrZzNu" at bounding box center [488, 257] width 170 height 24
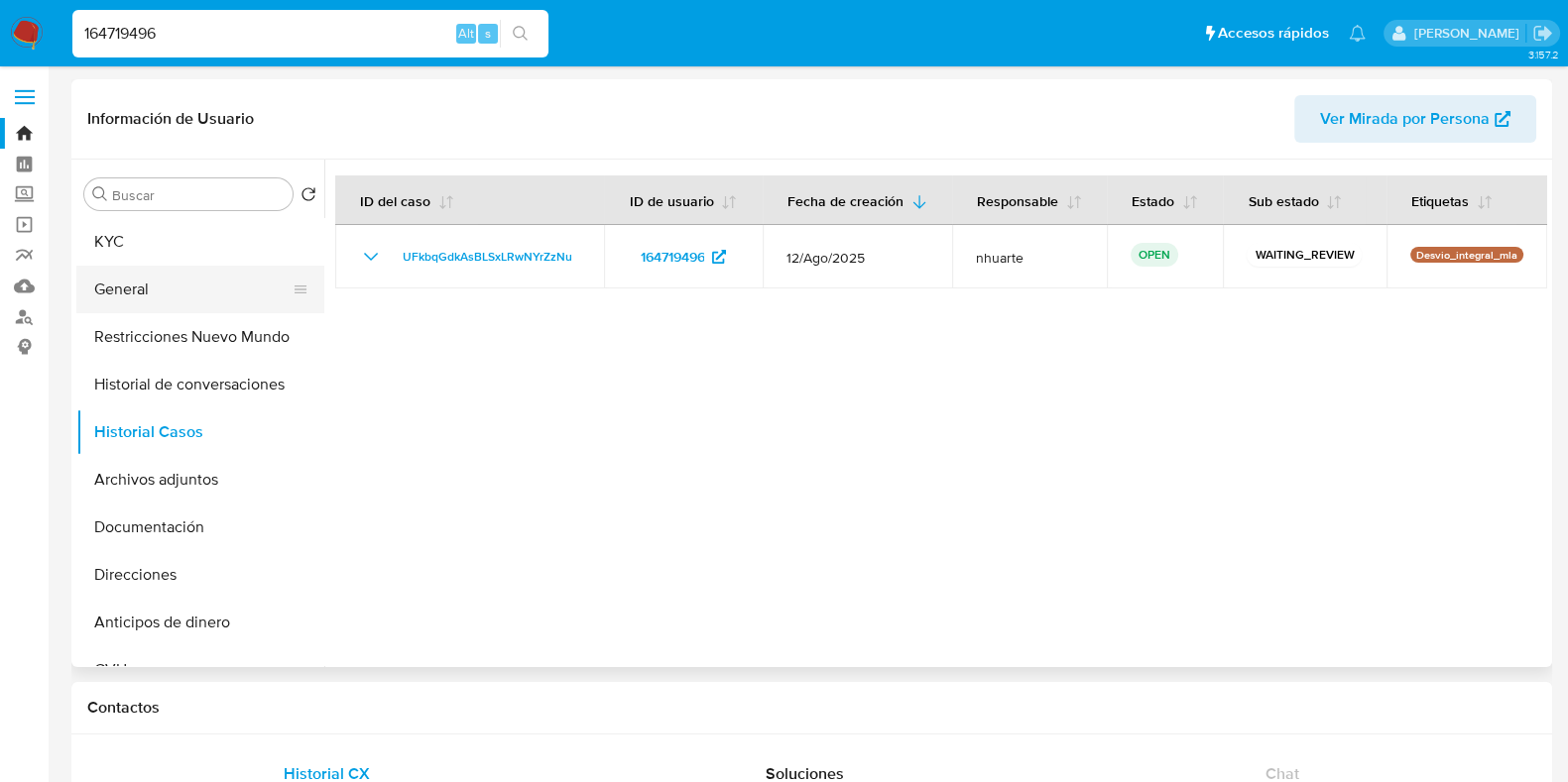
click at [192, 284] on button "General" at bounding box center [193, 289] width 232 height 48
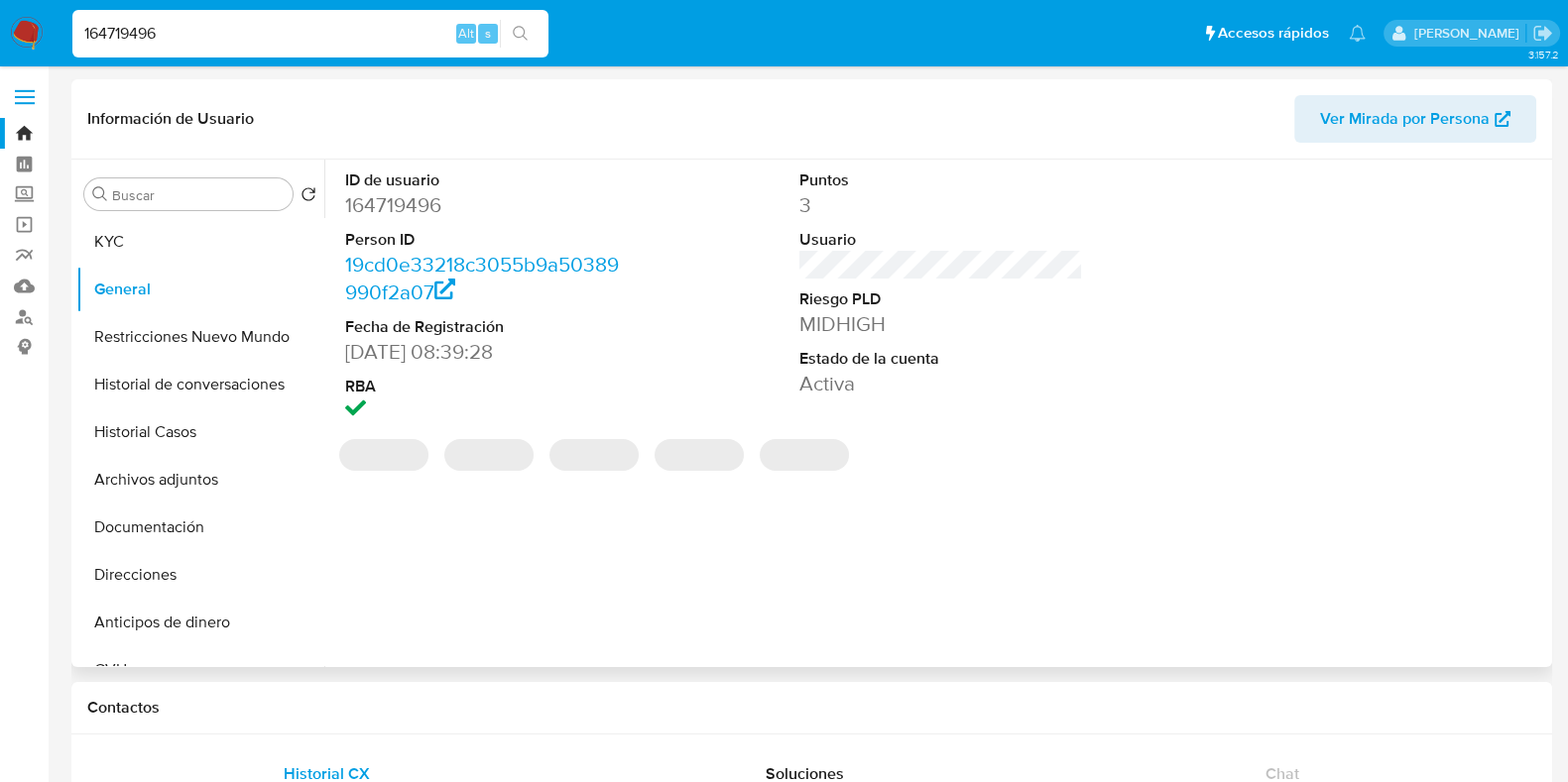
click at [407, 199] on dd "164719496" at bounding box center [487, 205] width 283 height 28
copy dd "164719496"
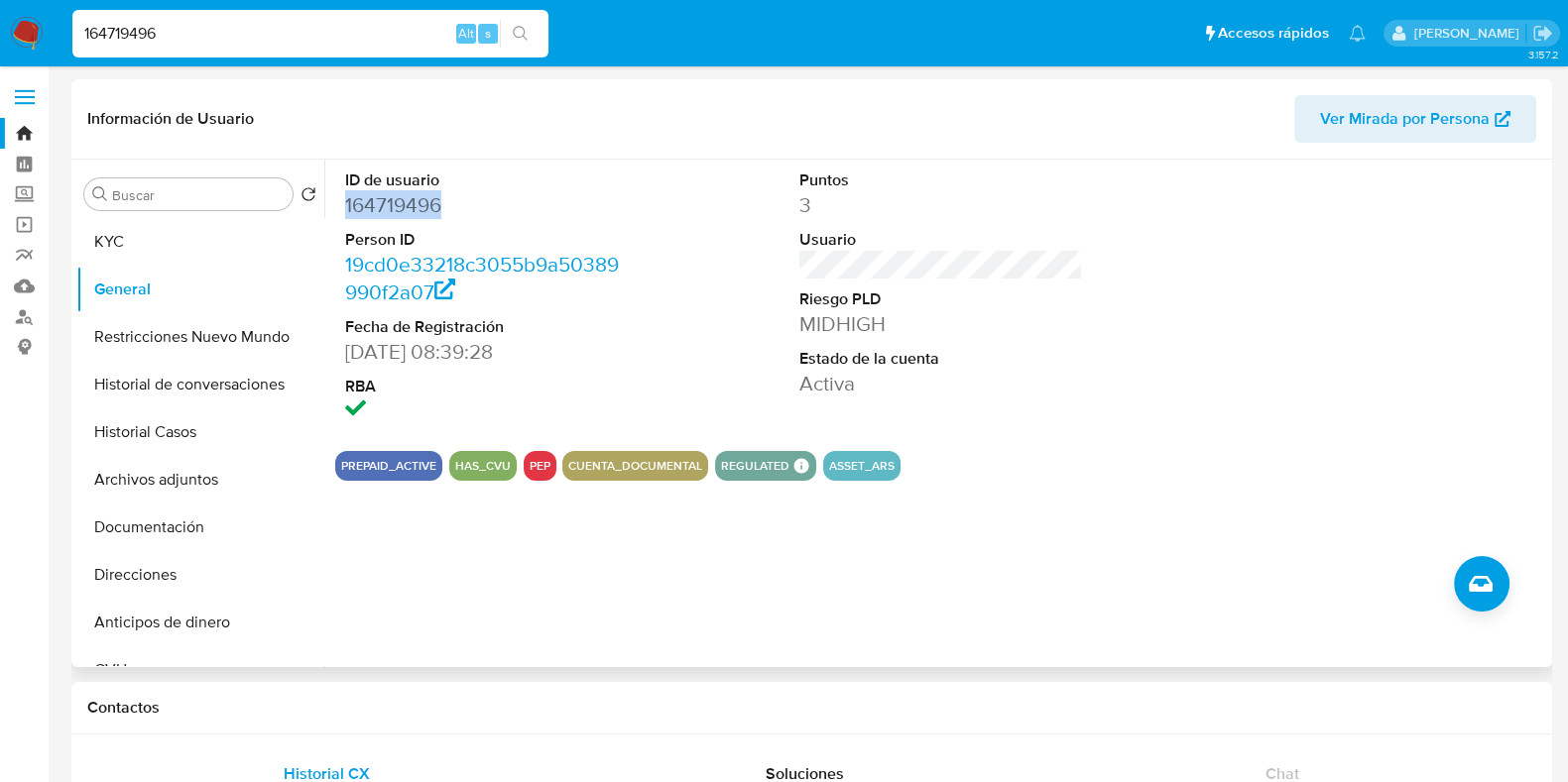
copy dd "164719496"
click at [534, 468] on button "PEP" at bounding box center [540, 466] width 21 height 8
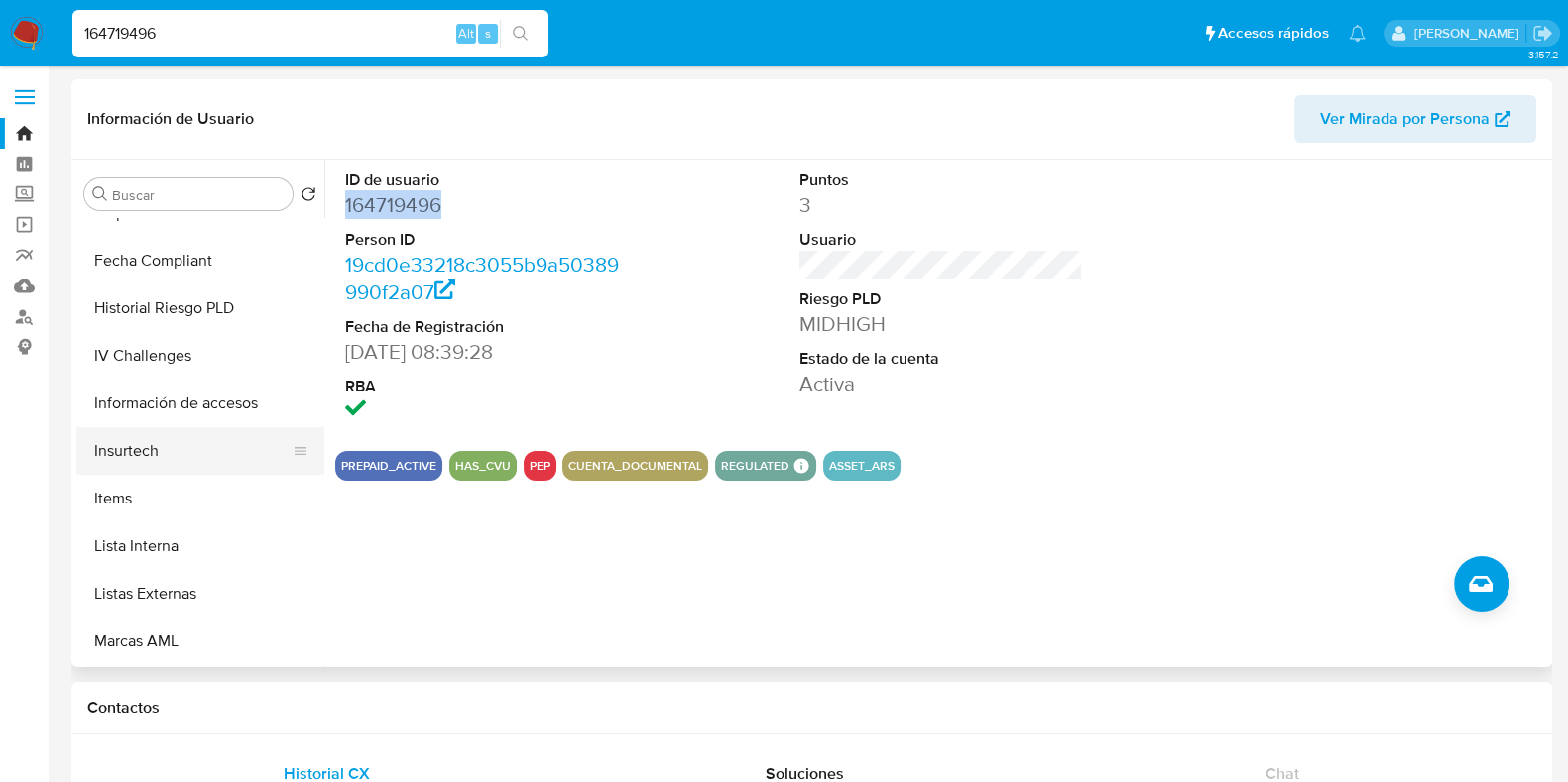
scroll to position [744, 0]
click at [169, 557] on button "Lista Interna" at bounding box center [193, 546] width 232 height 48
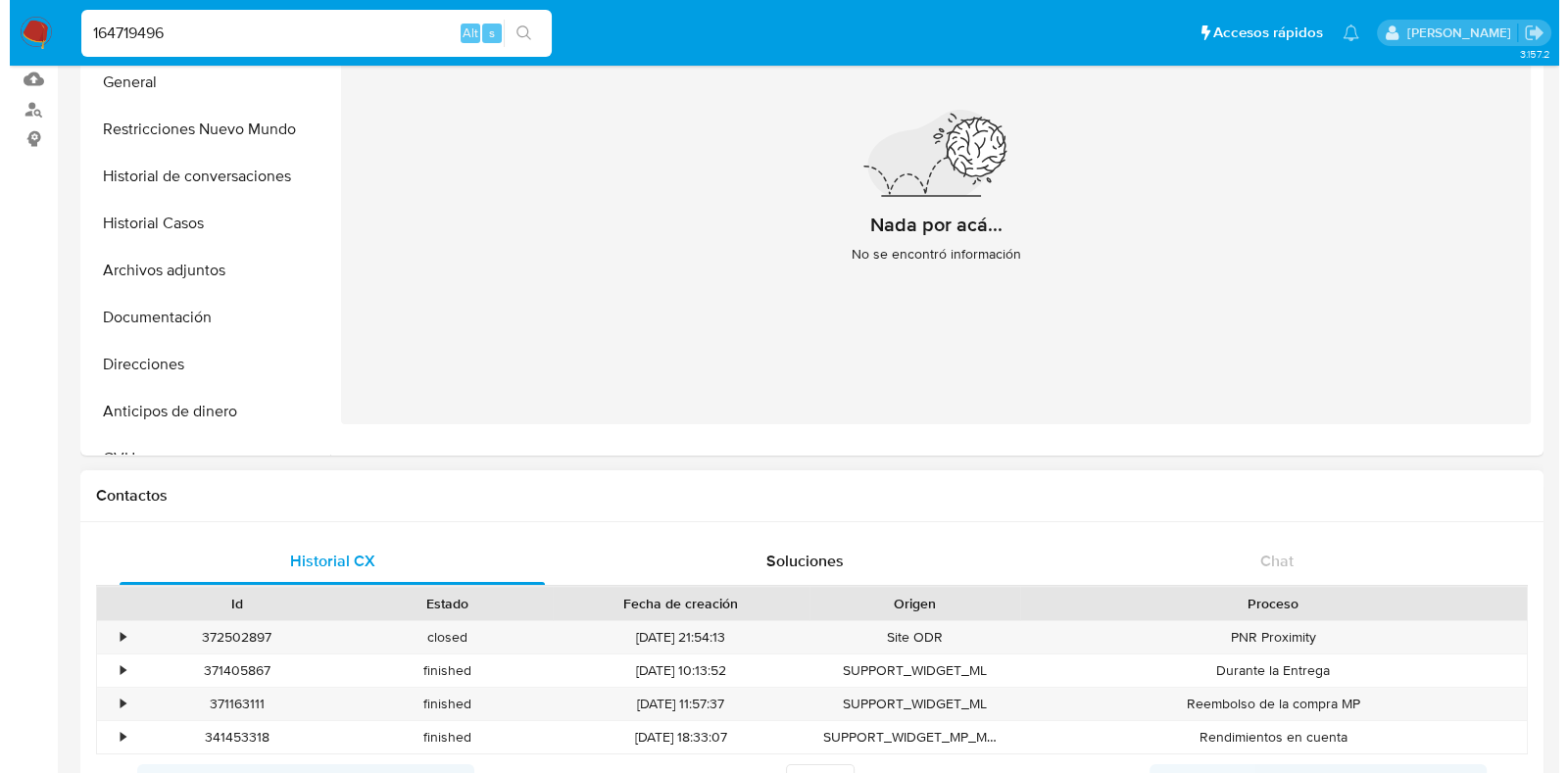
scroll to position [0, 0]
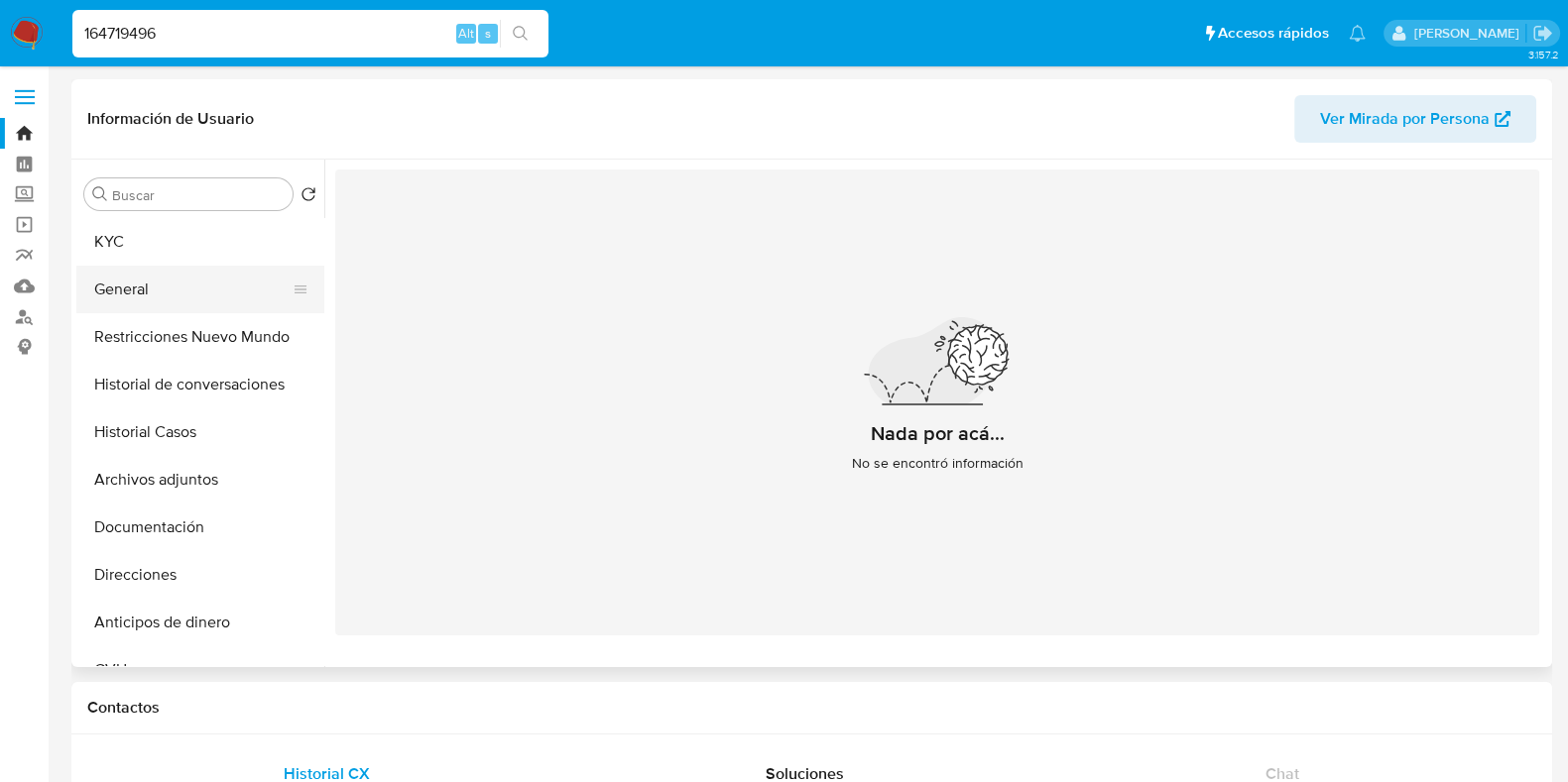
drag, startPoint x: 228, startPoint y: 277, endPoint x: 245, endPoint y: 272, distance: 17.7
click at [227, 277] on button "General" at bounding box center [193, 289] width 232 height 48
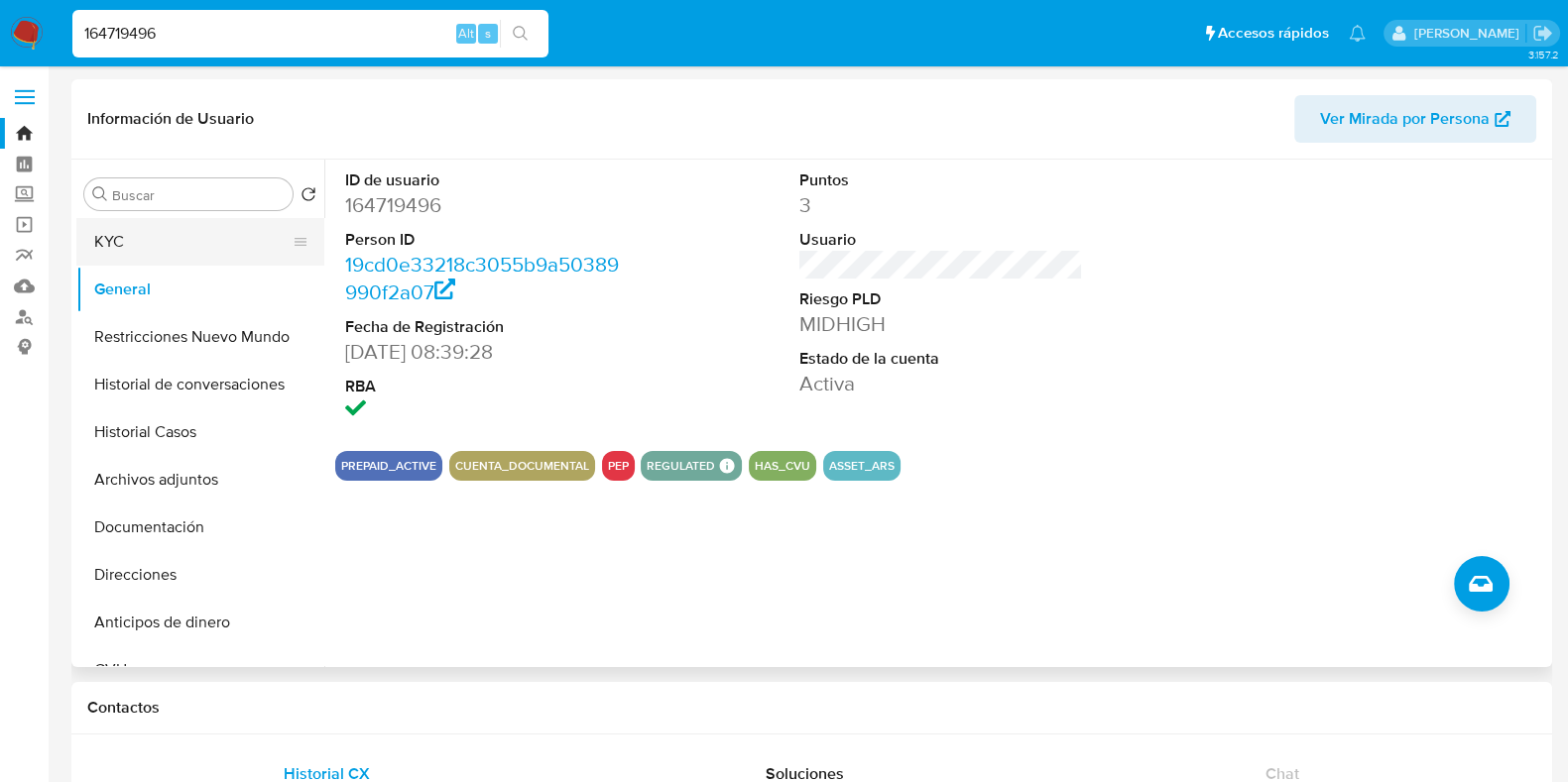
drag, startPoint x: 172, startPoint y: 230, endPoint x: 295, endPoint y: 238, distance: 123.3
click at [171, 230] on button "KYC" at bounding box center [193, 242] width 232 height 48
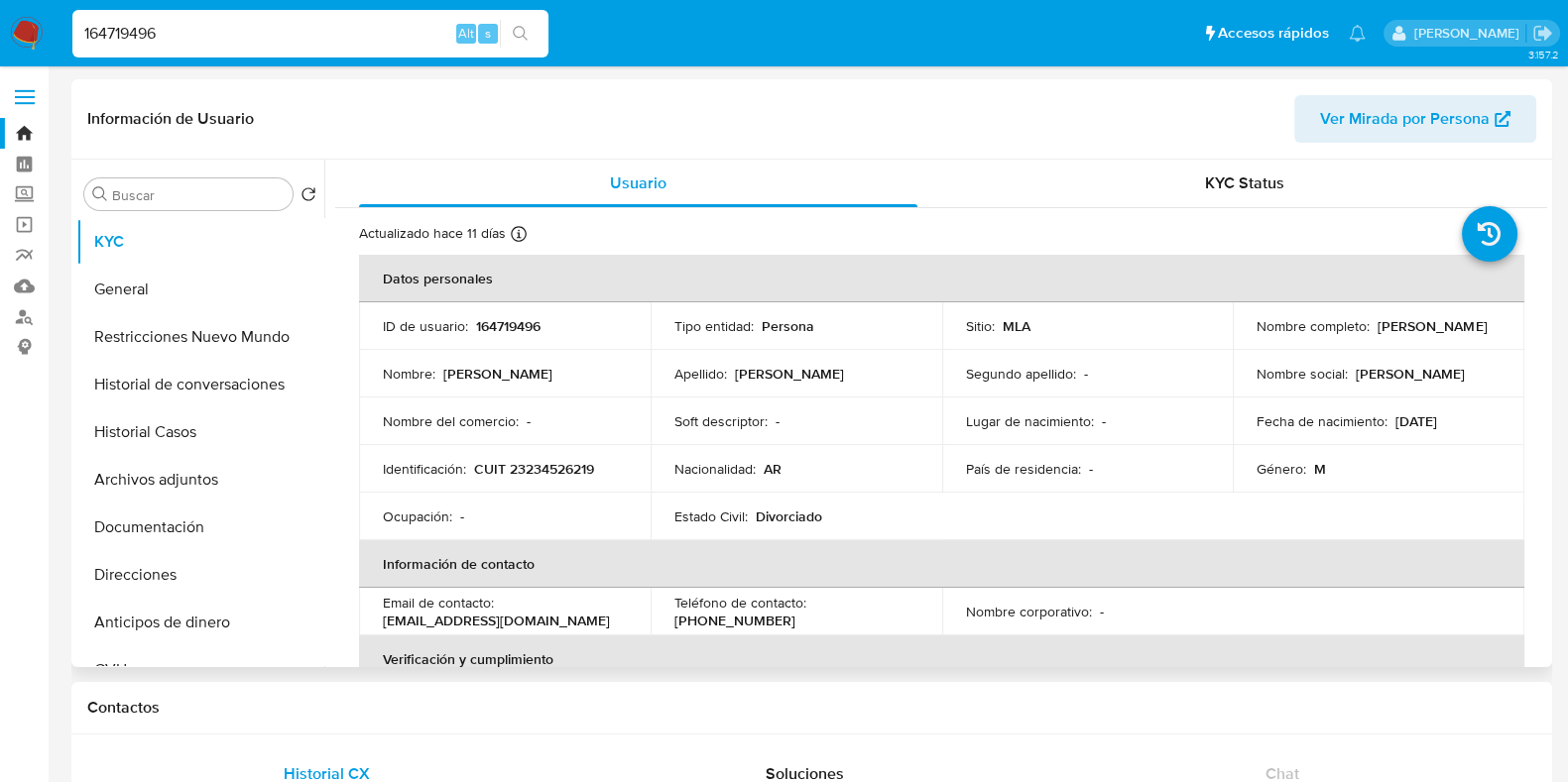
click at [547, 464] on p "CUIT 23234526219" at bounding box center [534, 469] width 120 height 18
copy p "23234526219"
click at [506, 317] on p "164719496" at bounding box center [508, 326] width 65 height 18
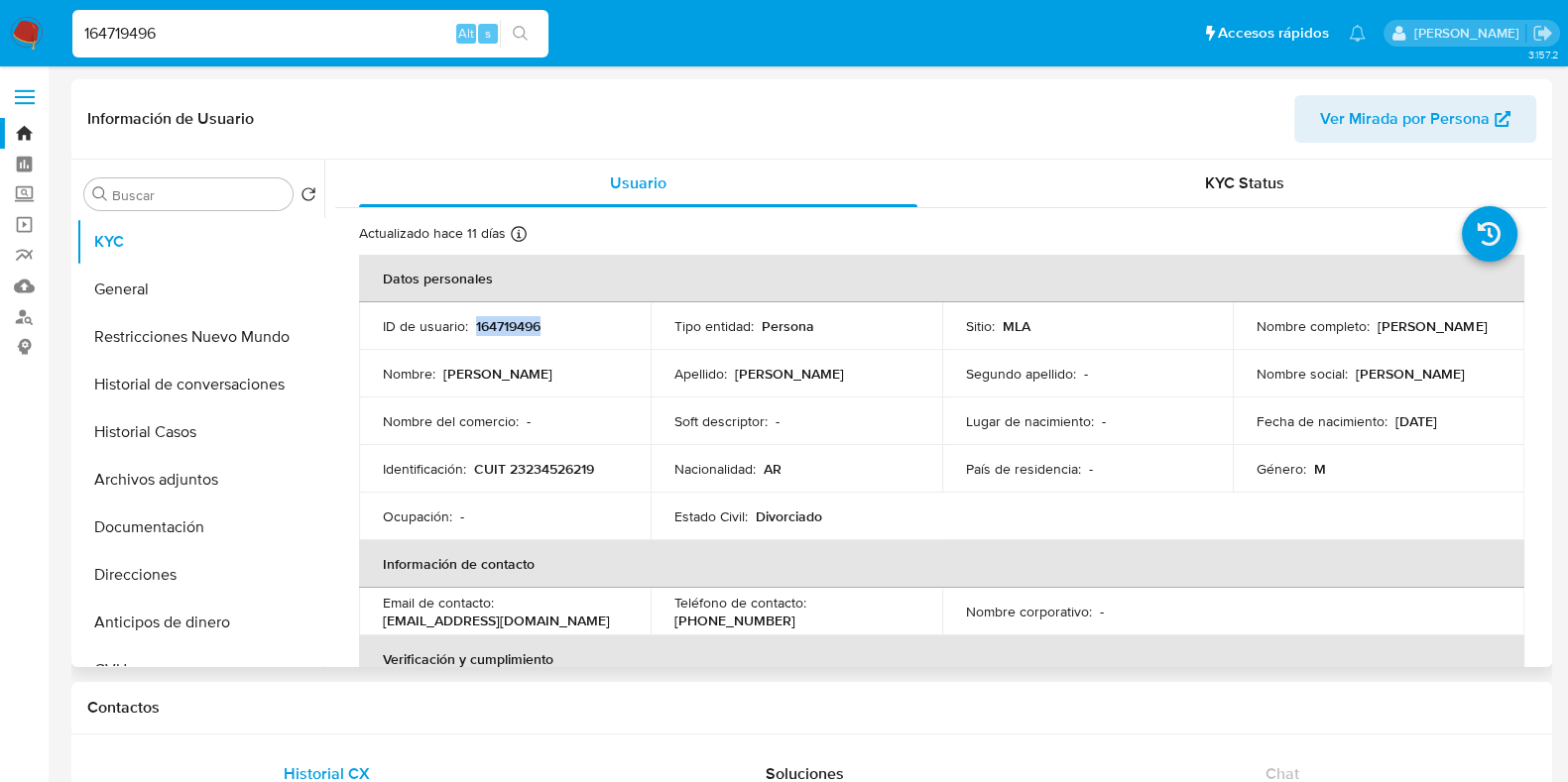
copy p "164719496"
drag, startPoint x: 181, startPoint y: 37, endPoint x: 23, endPoint y: 18, distance: 159.1
click at [23, 18] on nav "Pausado Ver notificaciones 164719496 Alt s Accesos rápidos Presiona las siguien…" at bounding box center [784, 33] width 1568 height 67
paste input "90251524"
type input "190251524"
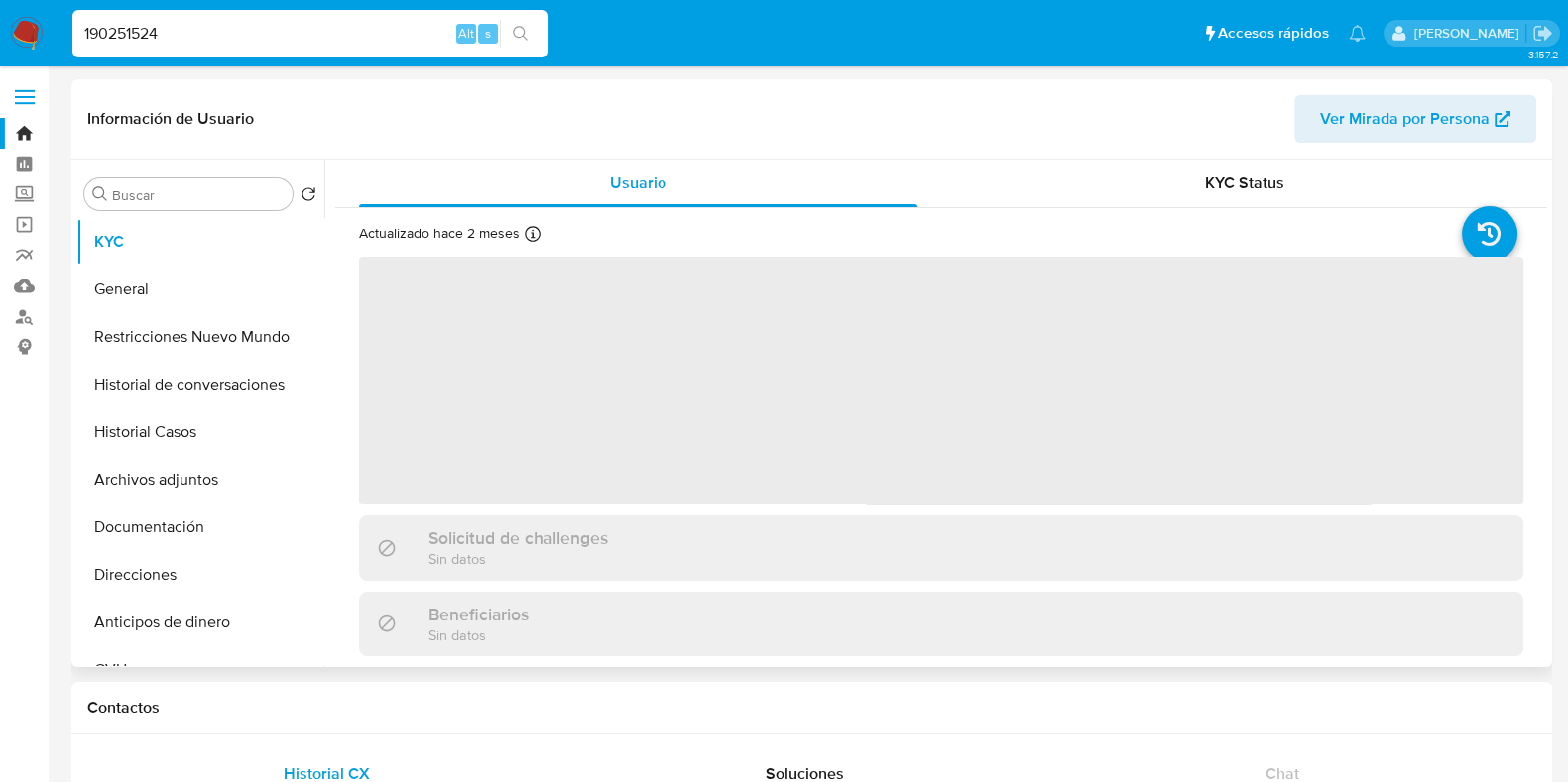
drag, startPoint x: 162, startPoint y: 447, endPoint x: 354, endPoint y: 438, distance: 192.2
click at [162, 447] on button "Historial Casos" at bounding box center [200, 433] width 248 height 48
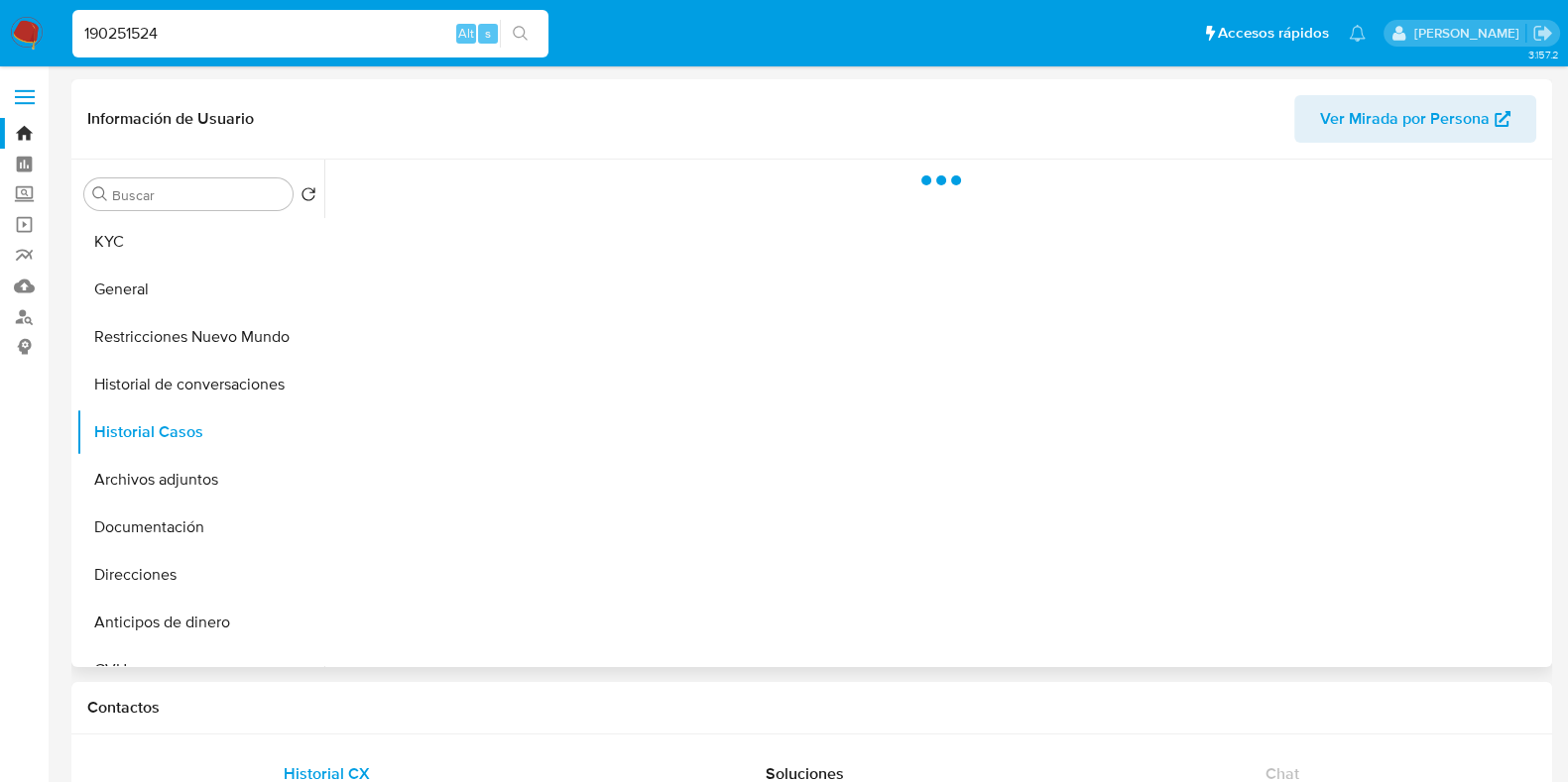
select select "10"
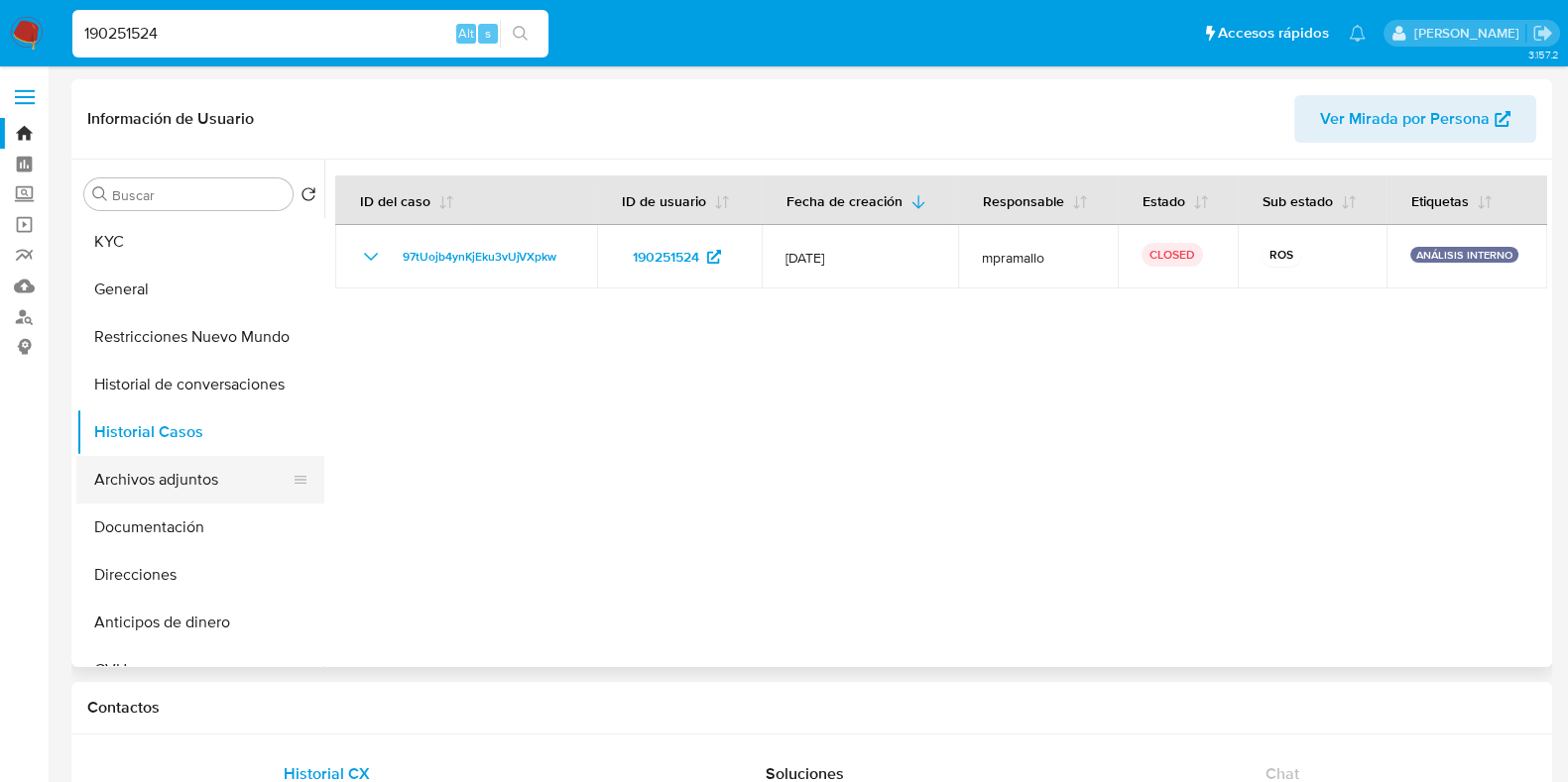
click at [213, 473] on button "Archivos adjuntos" at bounding box center [193, 480] width 232 height 48
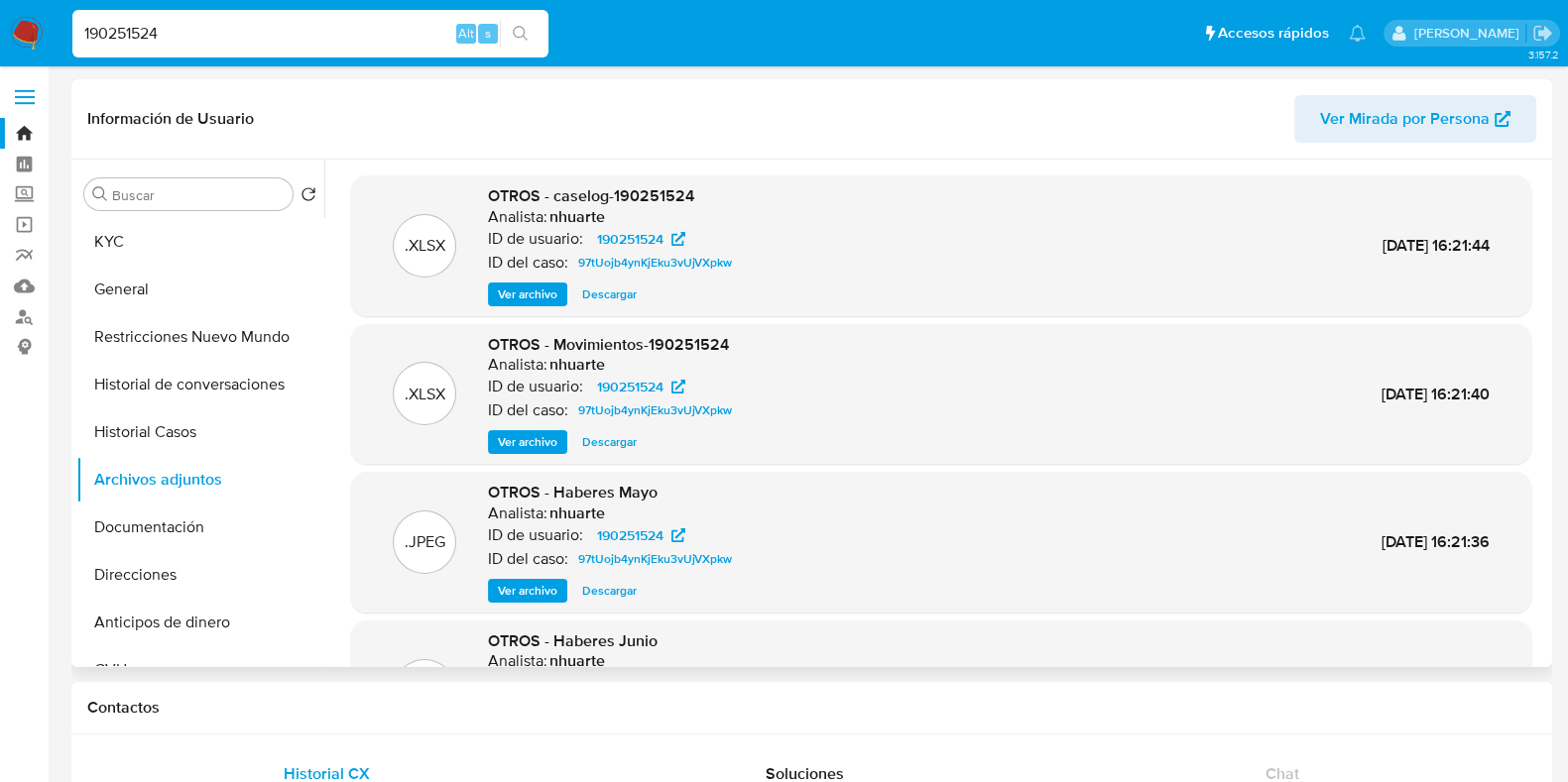
click at [537, 291] on span "Ver archivo" at bounding box center [528, 294] width 60 height 20
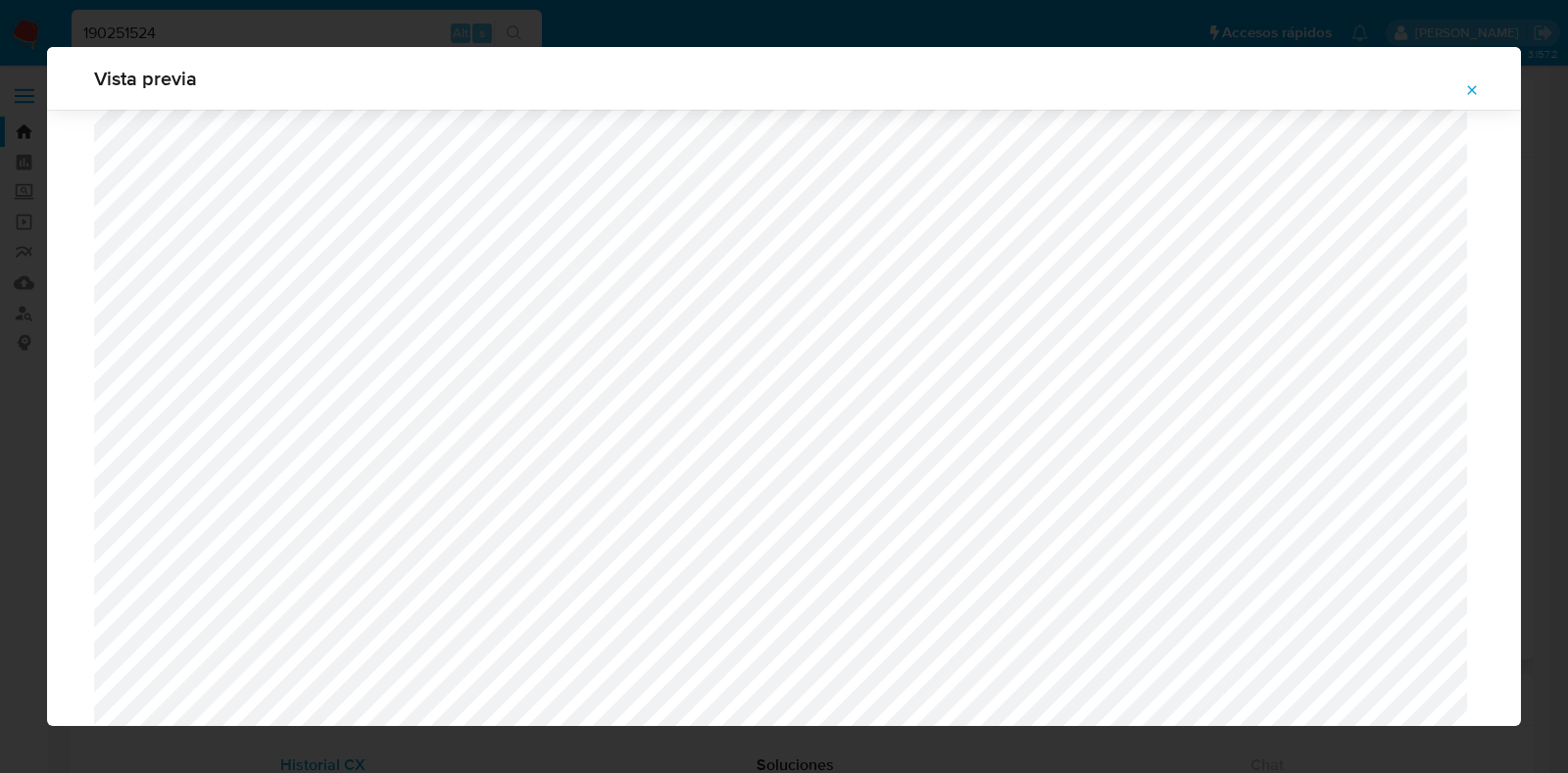
scroll to position [2044, 0]
click at [1467, 89] on icon "Attachment preview" at bounding box center [1471, 91] width 16 height 16
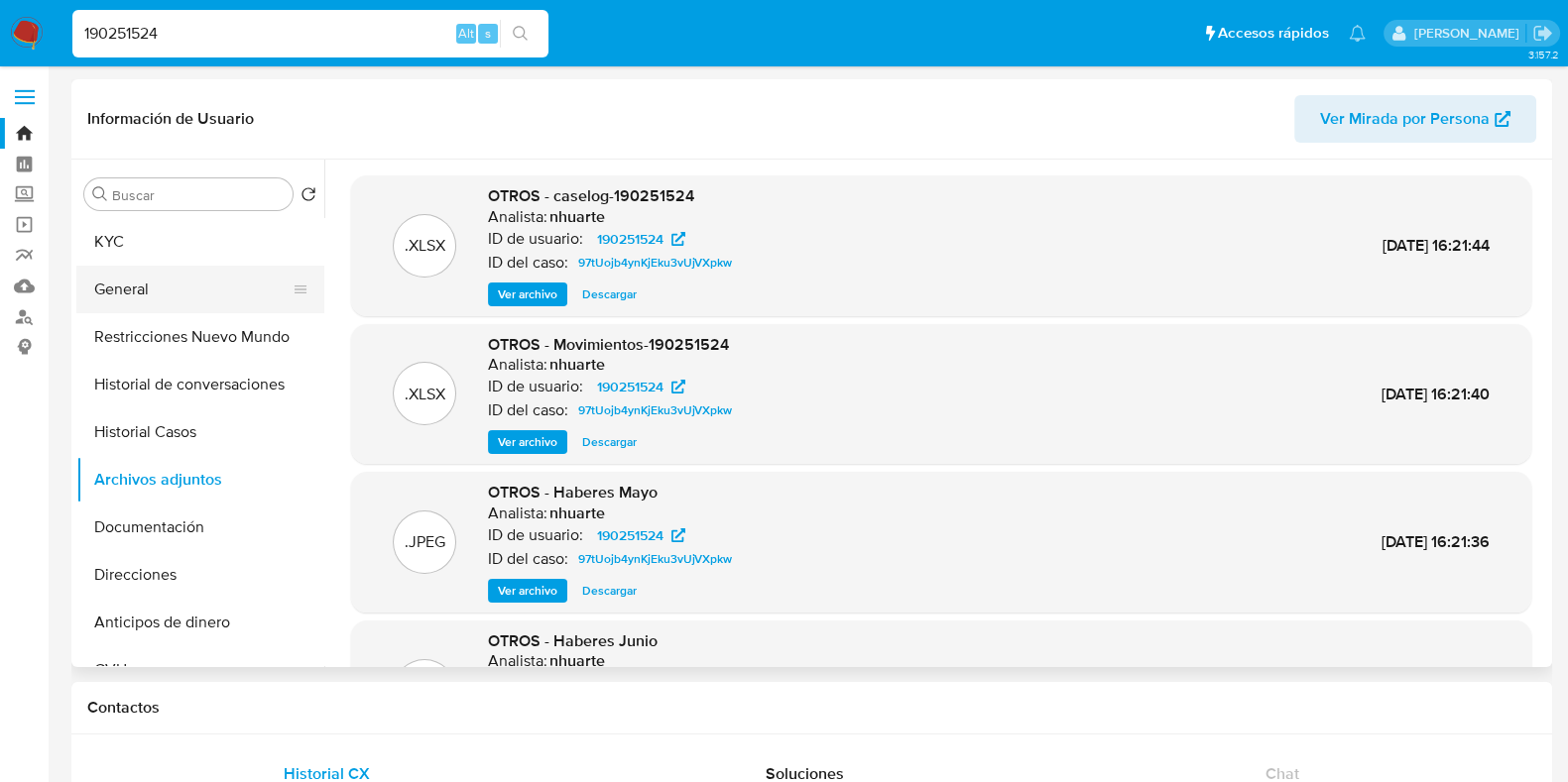
click at [172, 274] on button "General" at bounding box center [193, 289] width 232 height 48
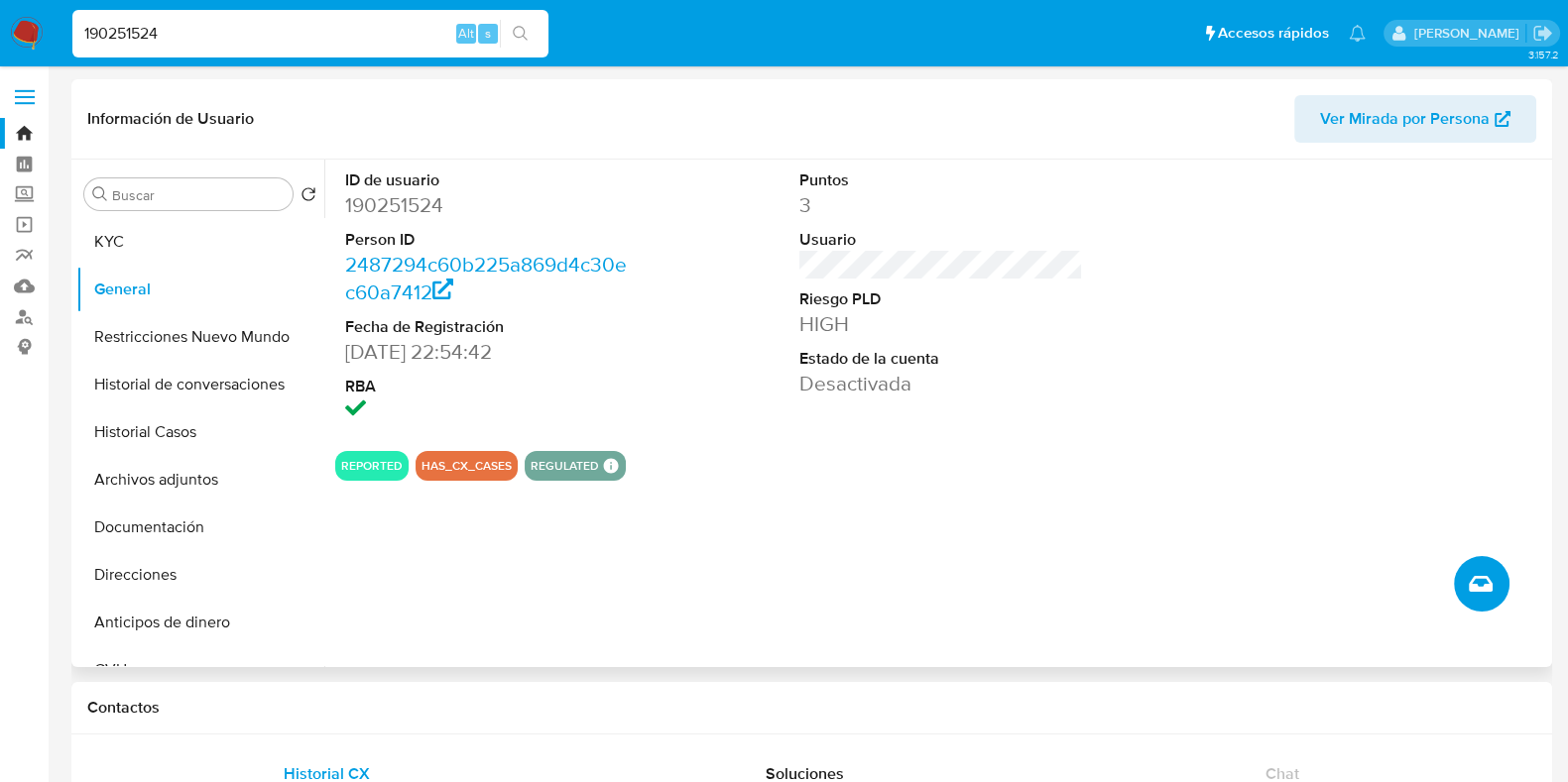
click at [1472, 589] on icon "Crear caso manual" at bounding box center [1480, 585] width 24 height 16
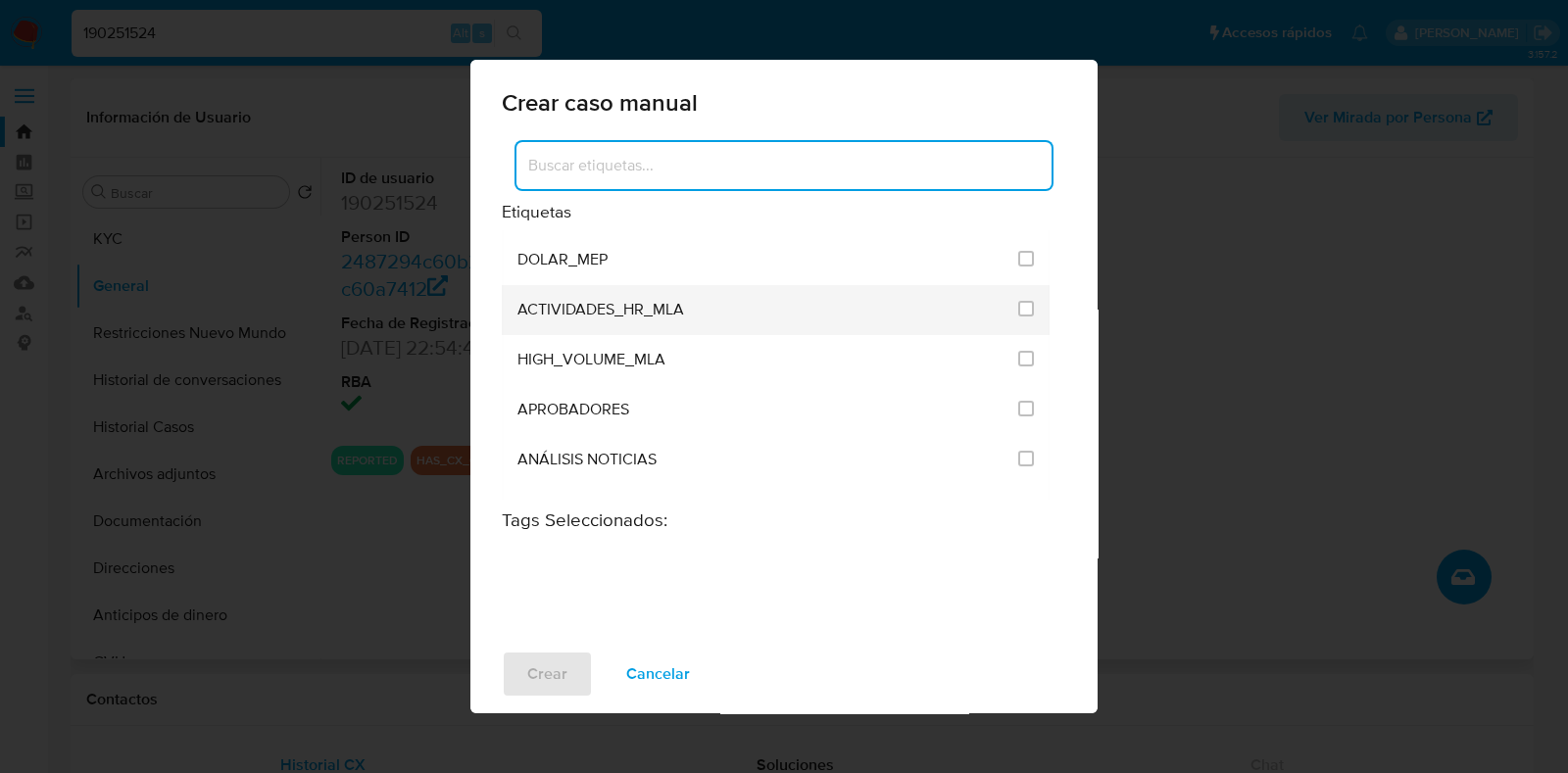
scroll to position [3797, 0]
click at [1024, 498] on input "3249" at bounding box center [1026, 506] width 16 height 16
checkbox input "true"
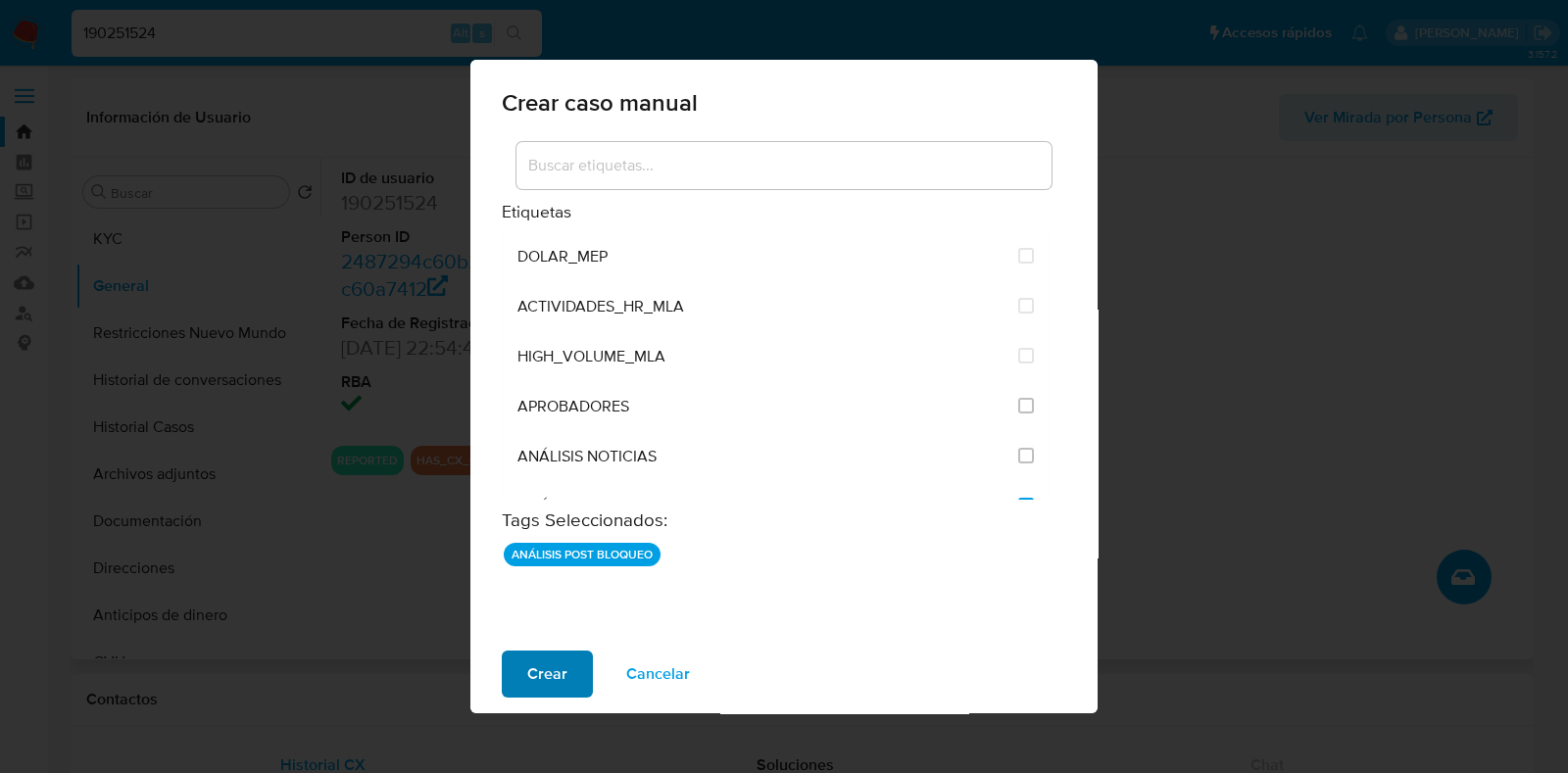
click at [578, 670] on button "Crear" at bounding box center [547, 674] width 91 height 47
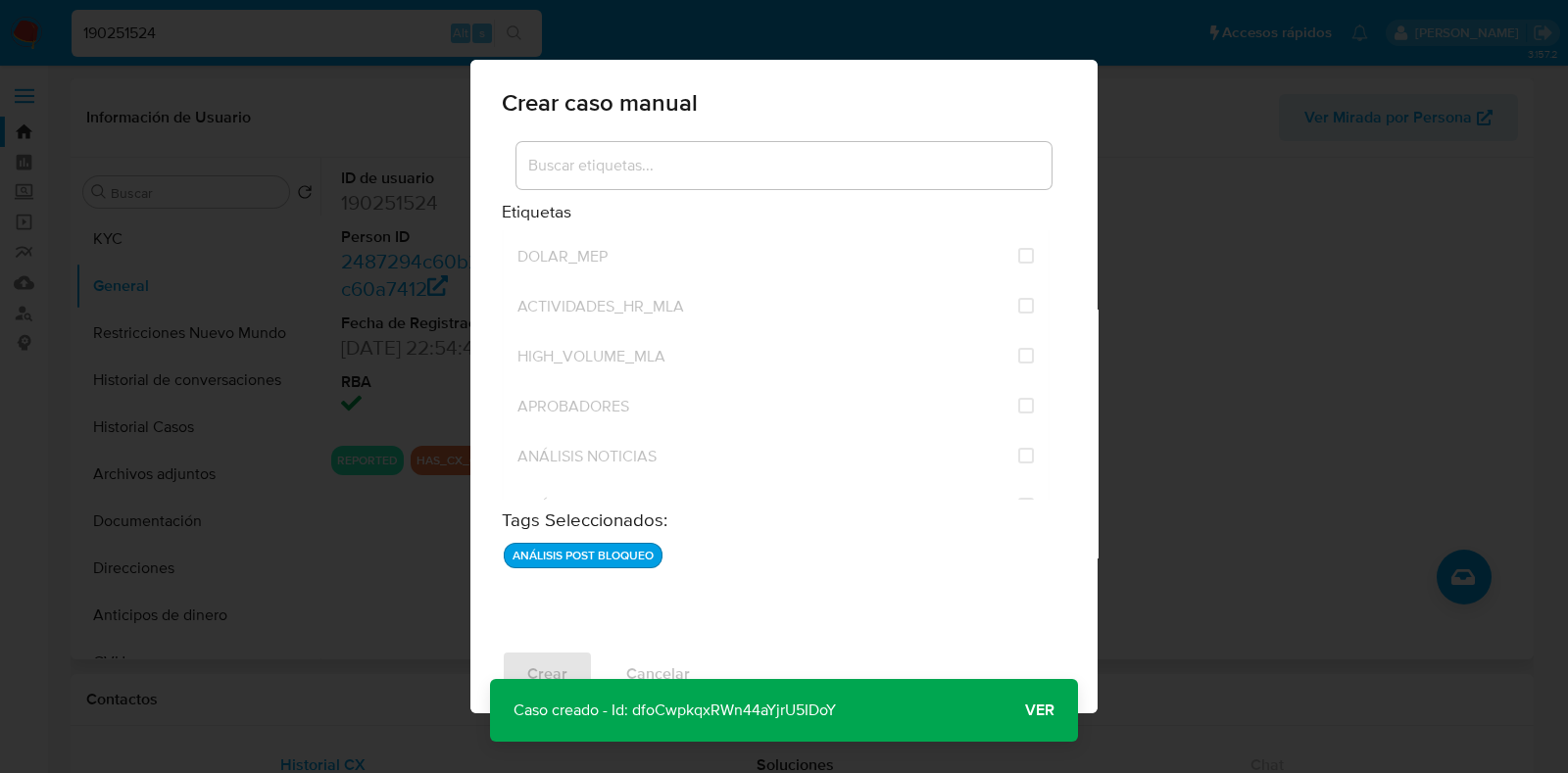
click at [1042, 711] on span "Ver" at bounding box center [1040, 711] width 30 height 0
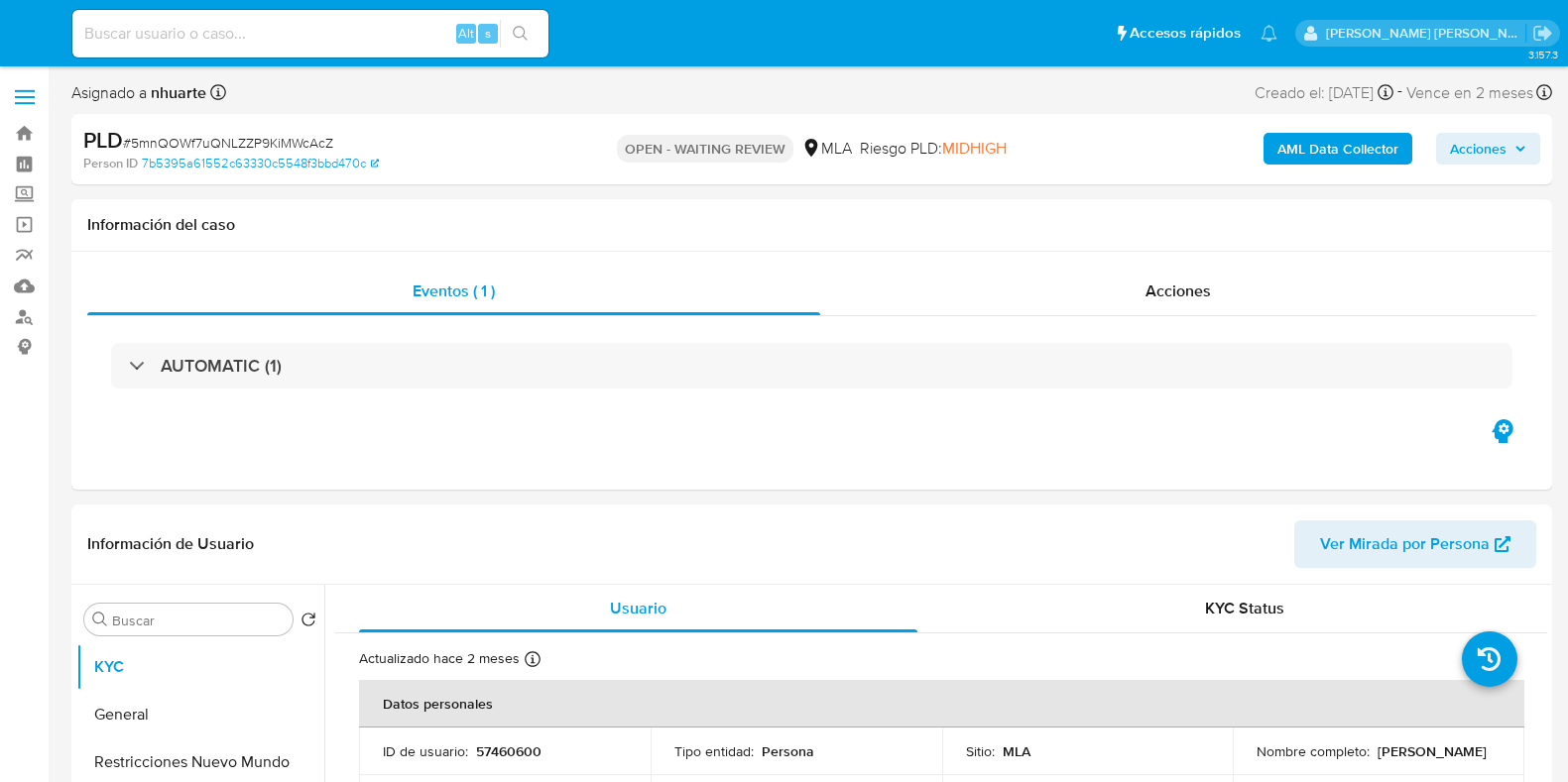
select select "10"
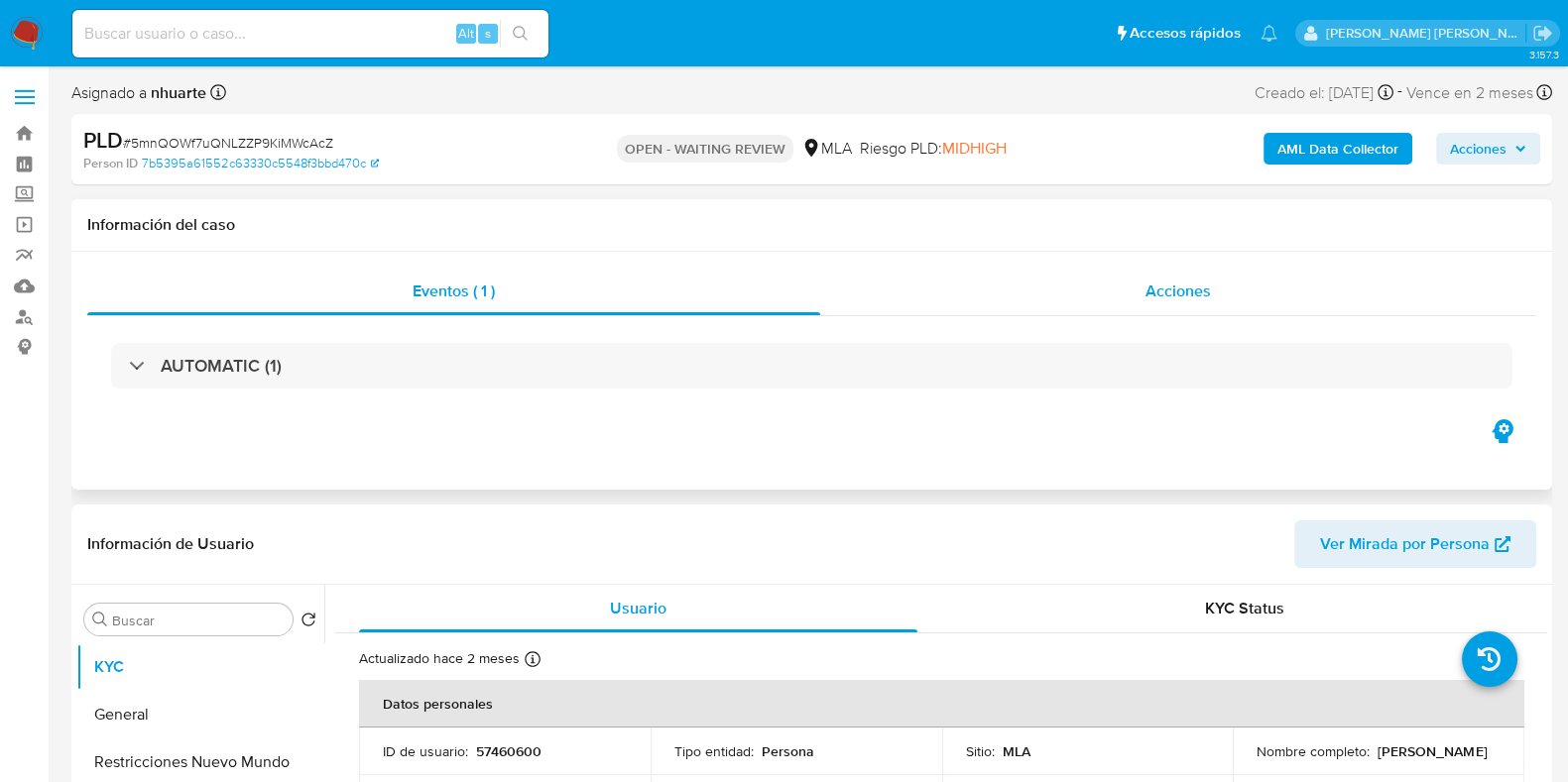
click at [1168, 287] on span "Acciones" at bounding box center [1178, 290] width 66 height 23
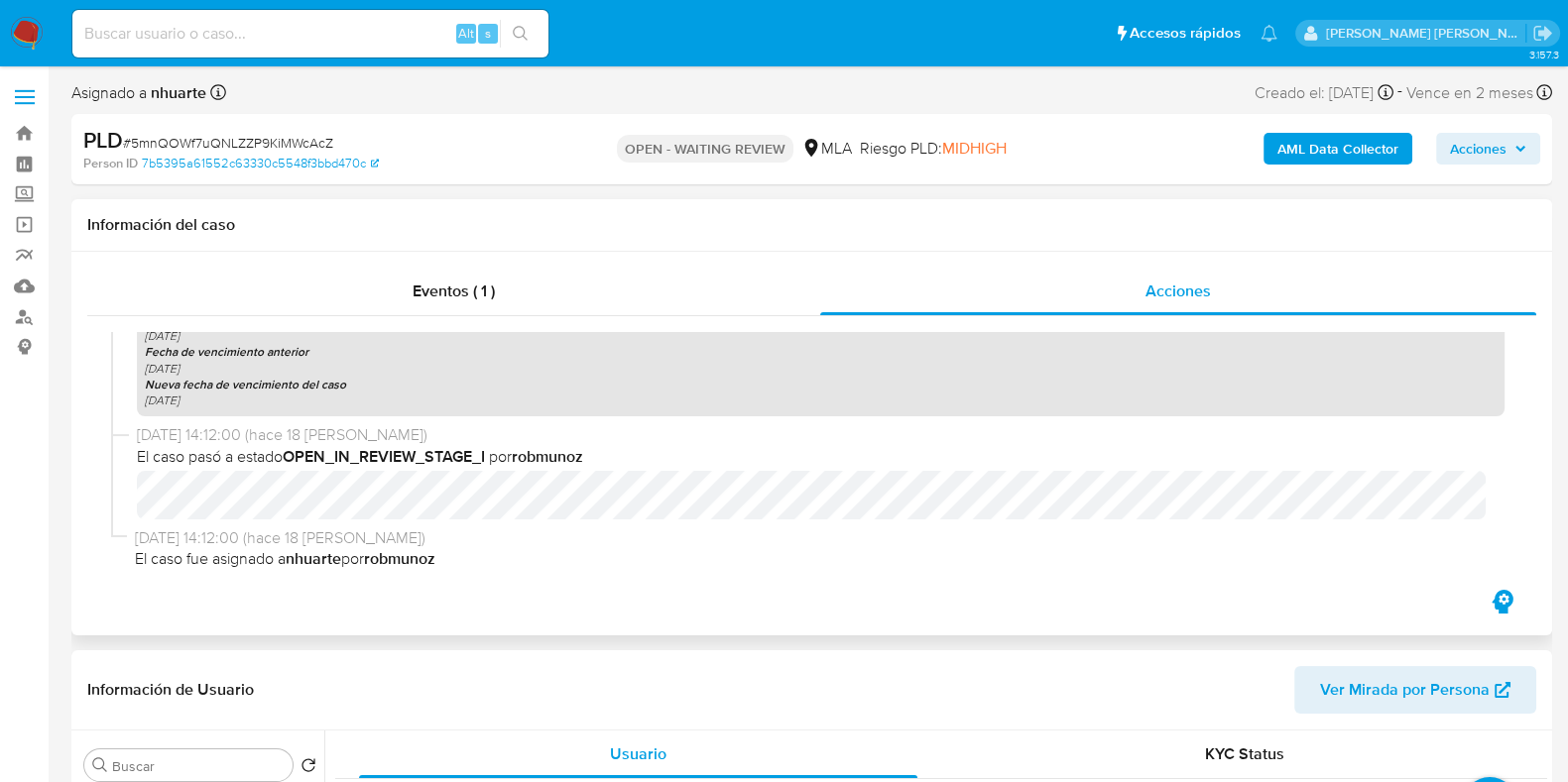
scroll to position [579, 0]
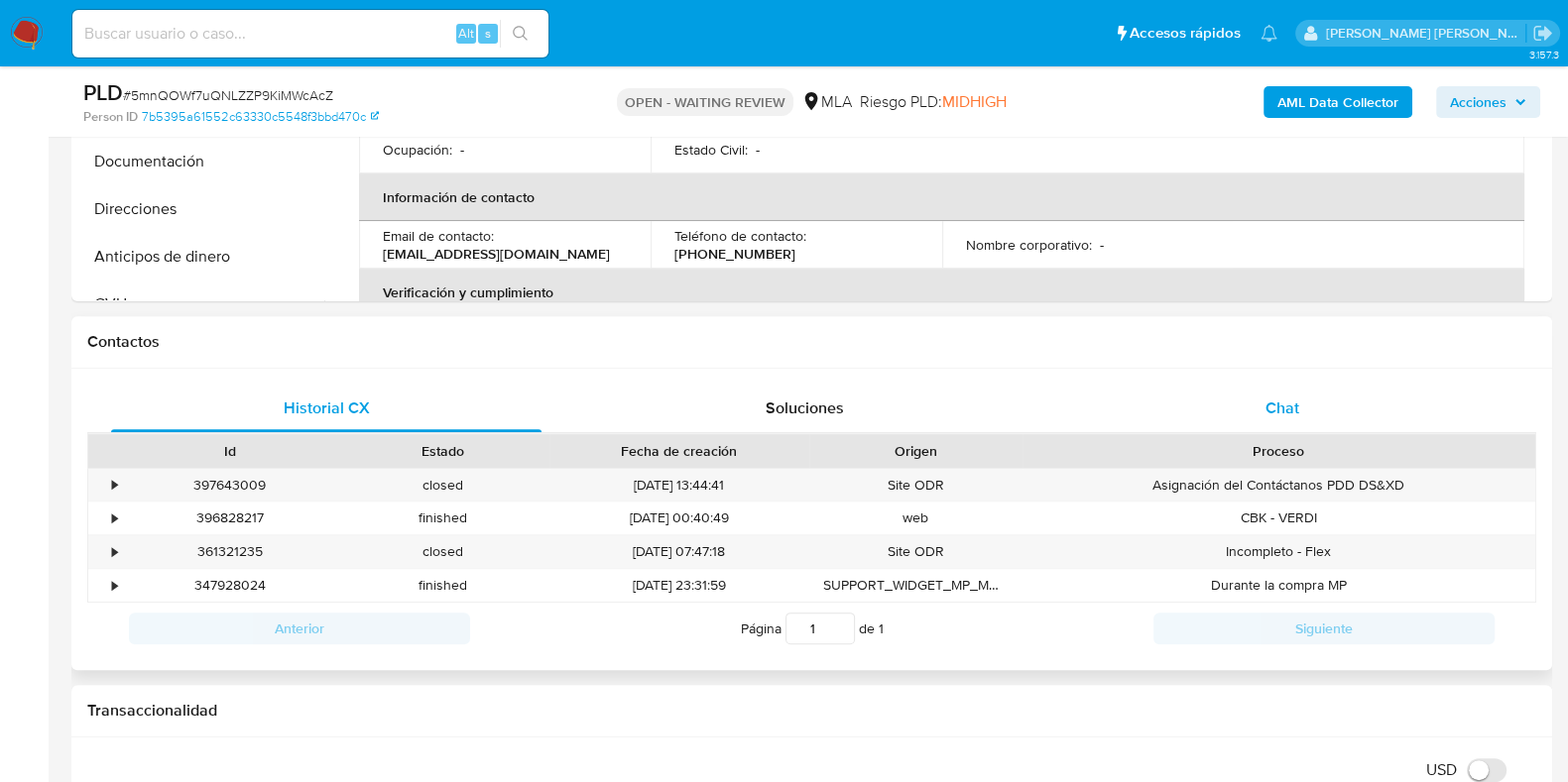
drag, startPoint x: 1287, startPoint y: 400, endPoint x: 1201, endPoint y: 413, distance: 87.0
click at [1287, 400] on span "Chat" at bounding box center [1282, 408] width 34 height 23
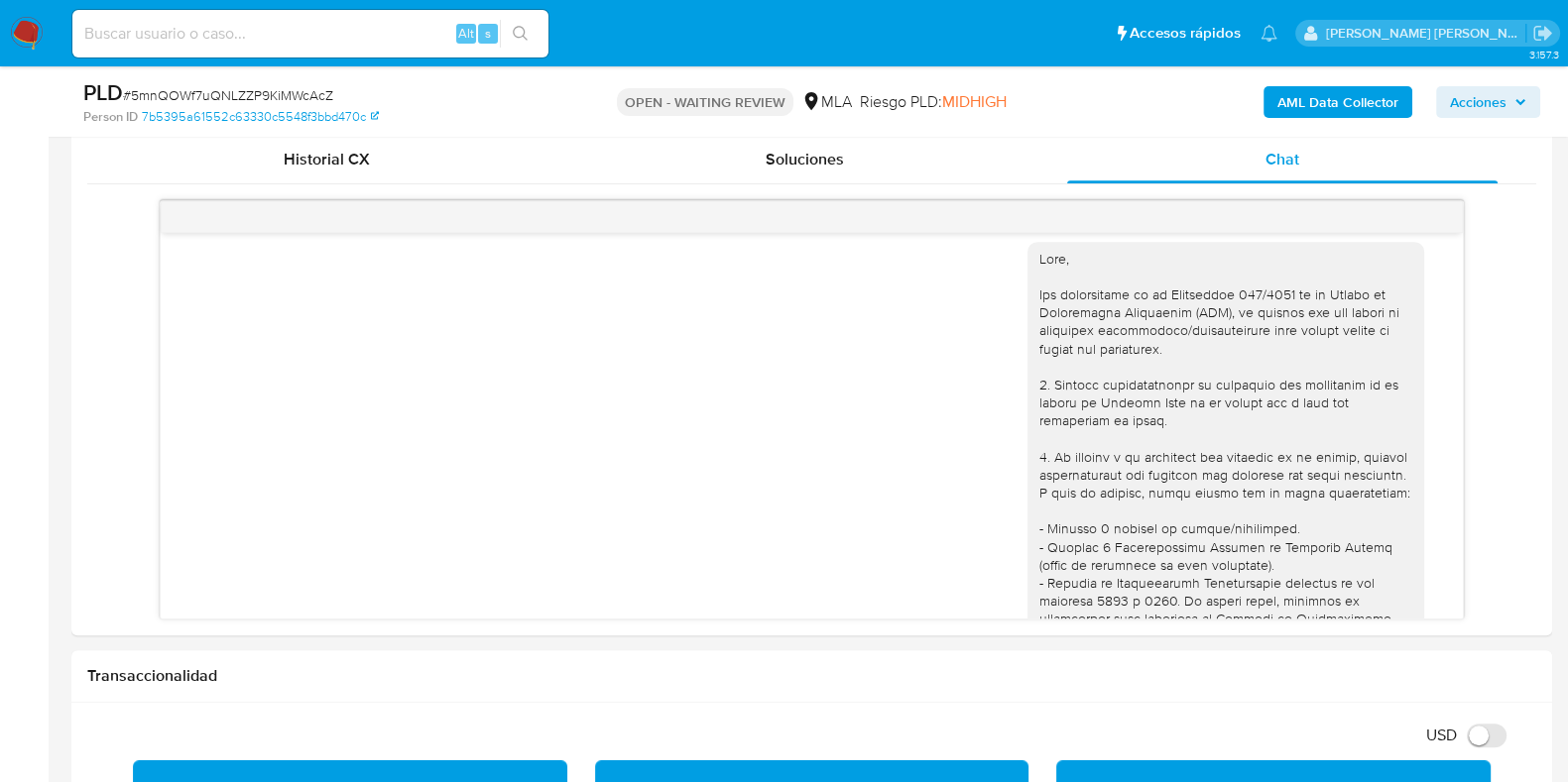
scroll to position [0, 0]
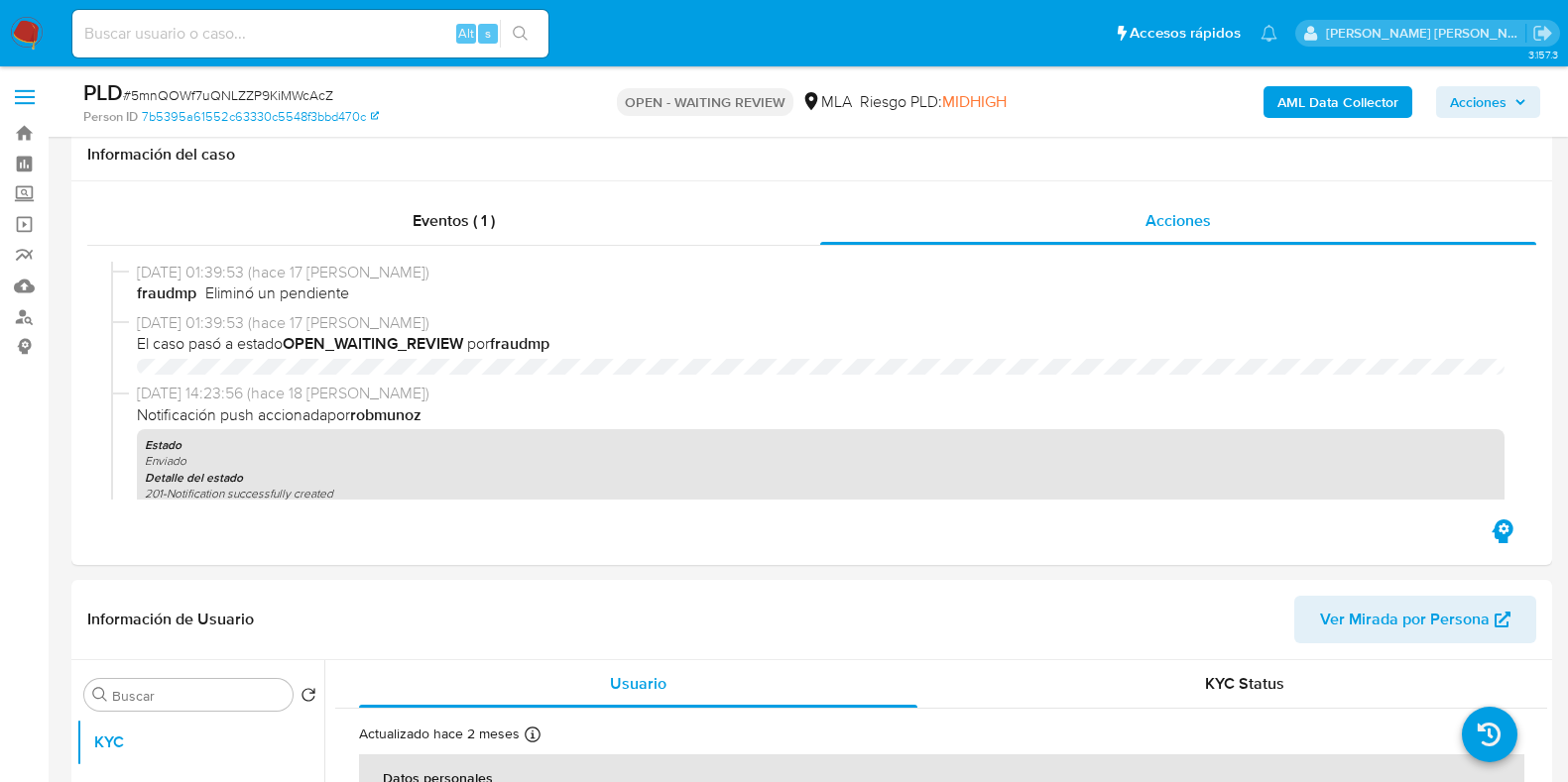
select select "10"
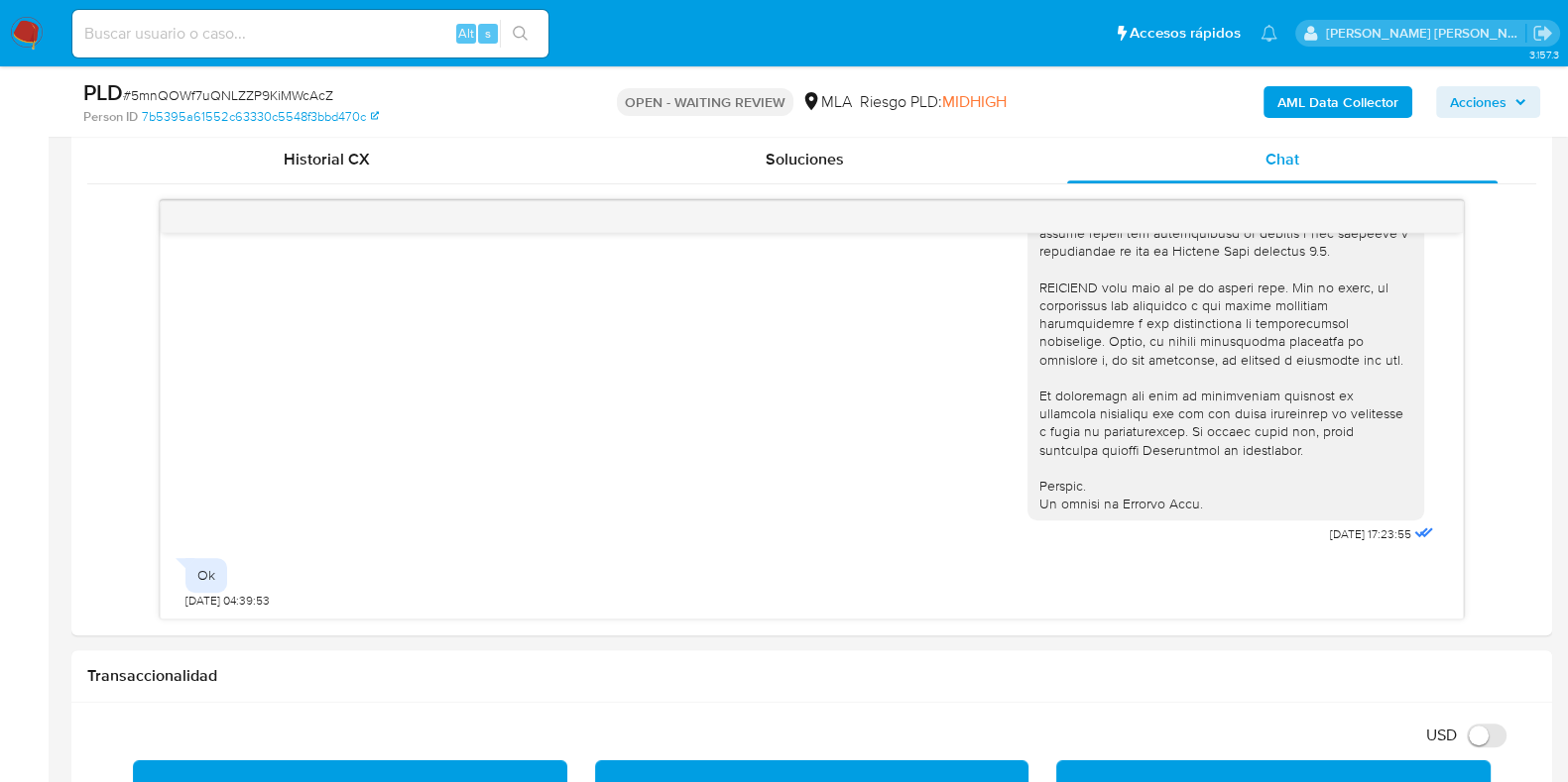
scroll to position [579, 0]
